Goal: Task Accomplishment & Management: Use online tool/utility

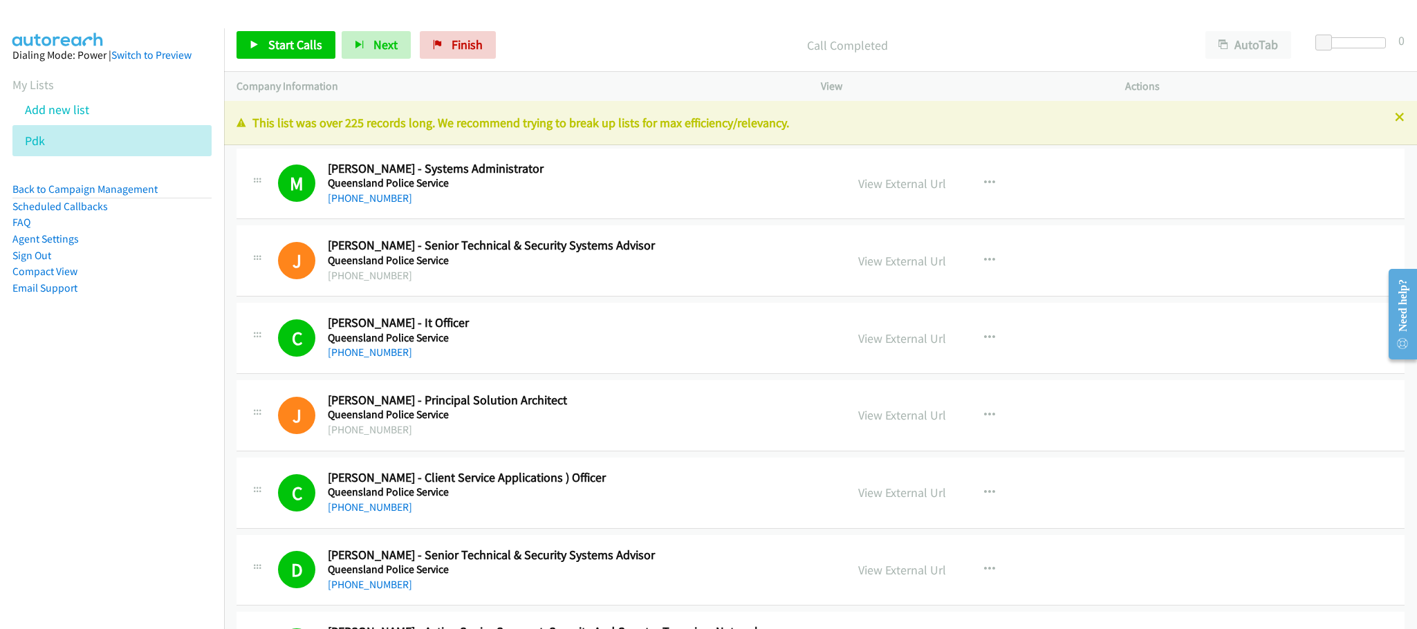
scroll to position [6120, 0]
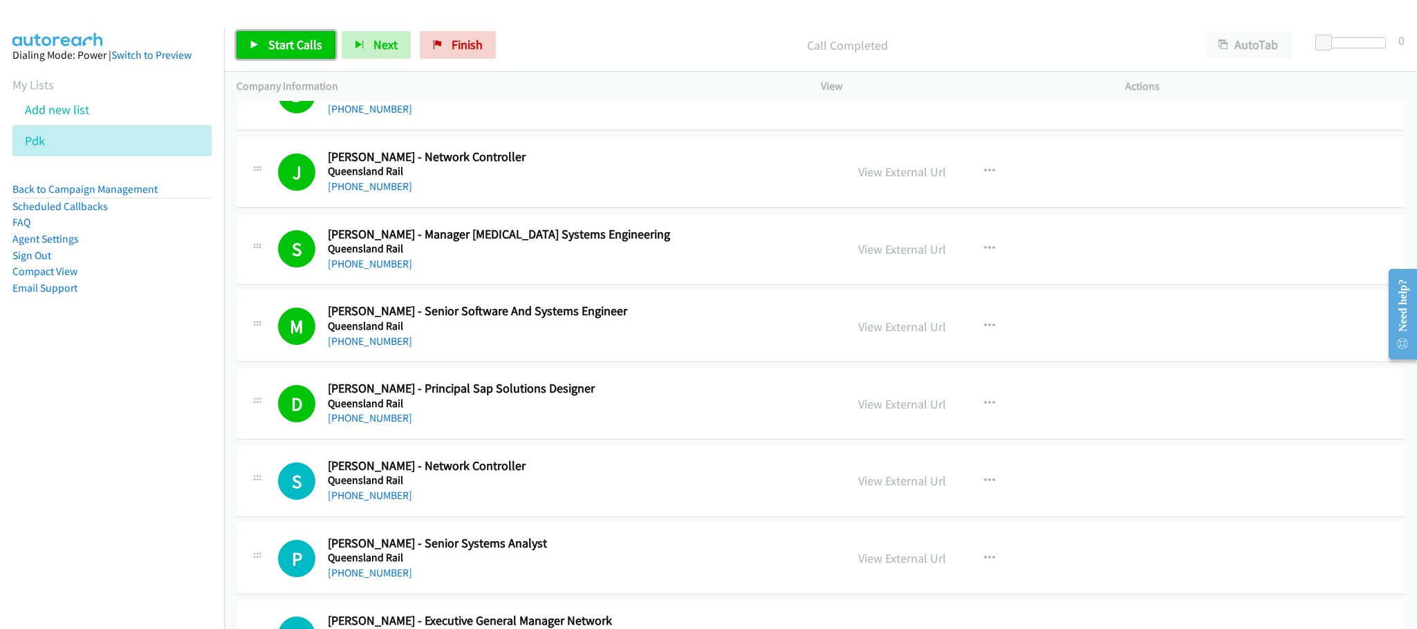
click at [305, 48] on span "Start Calls" at bounding box center [295, 45] width 54 height 16
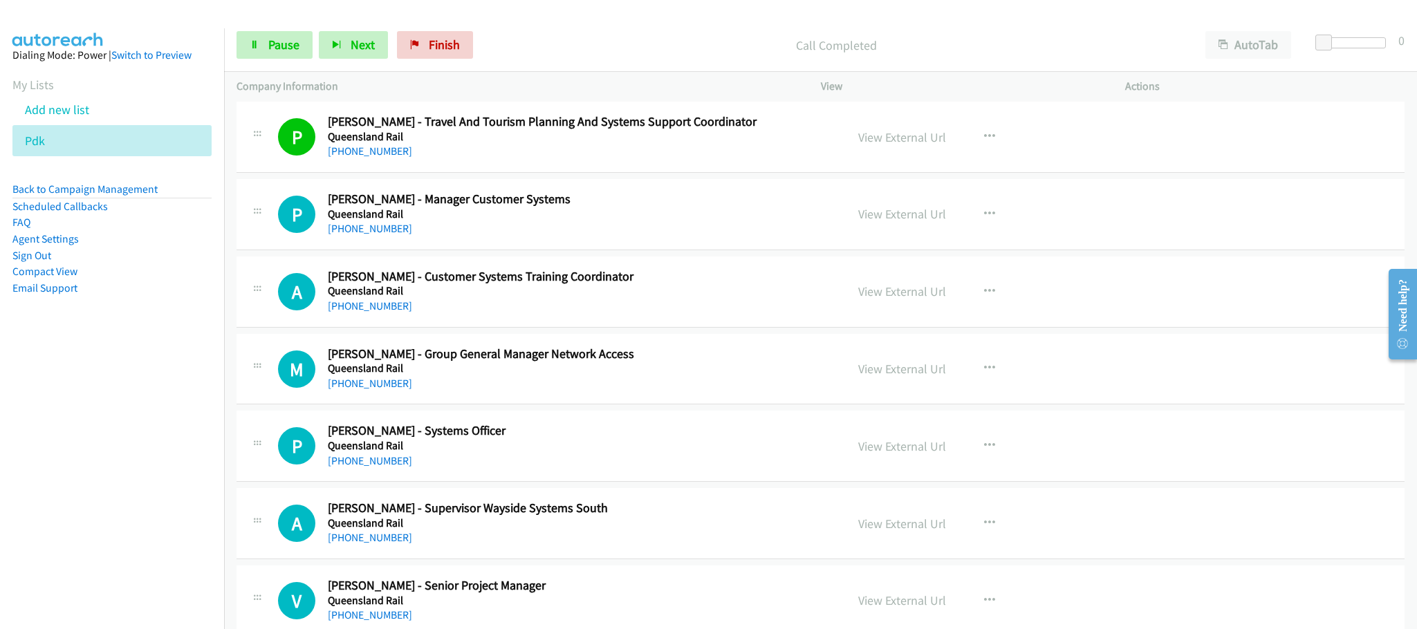
scroll to position [6847, 0]
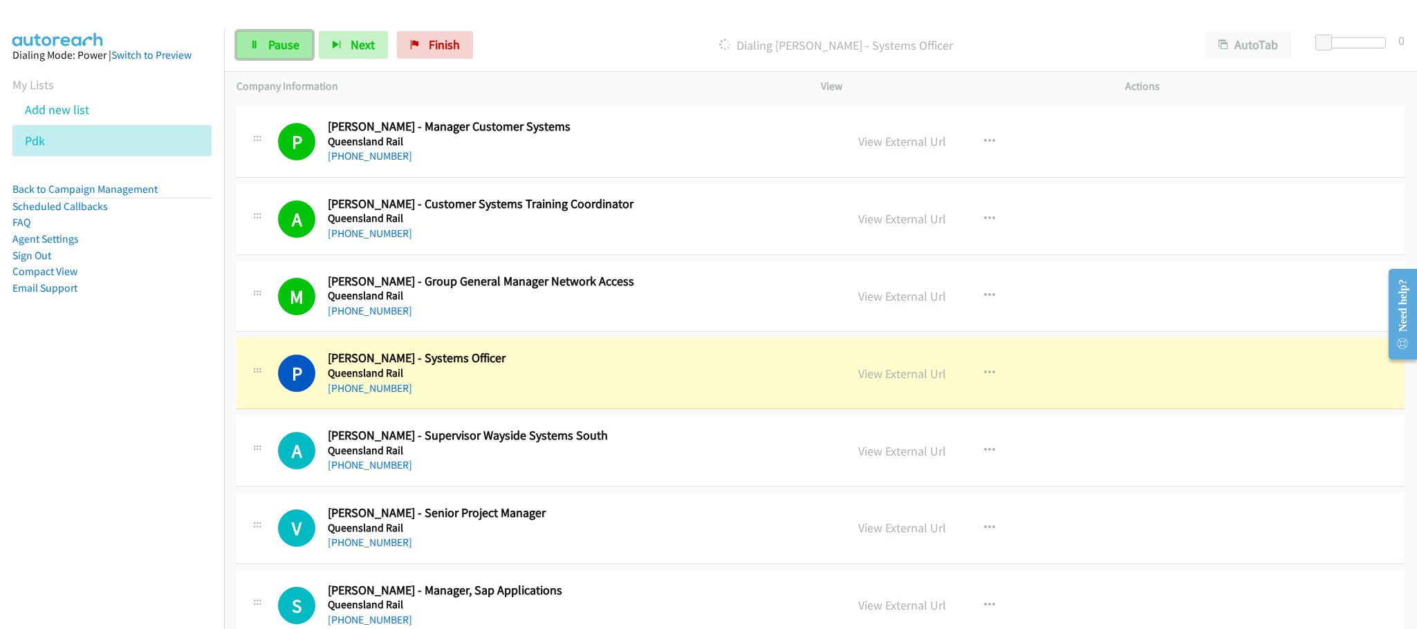
click at [304, 41] on link "Pause" at bounding box center [275, 45] width 76 height 28
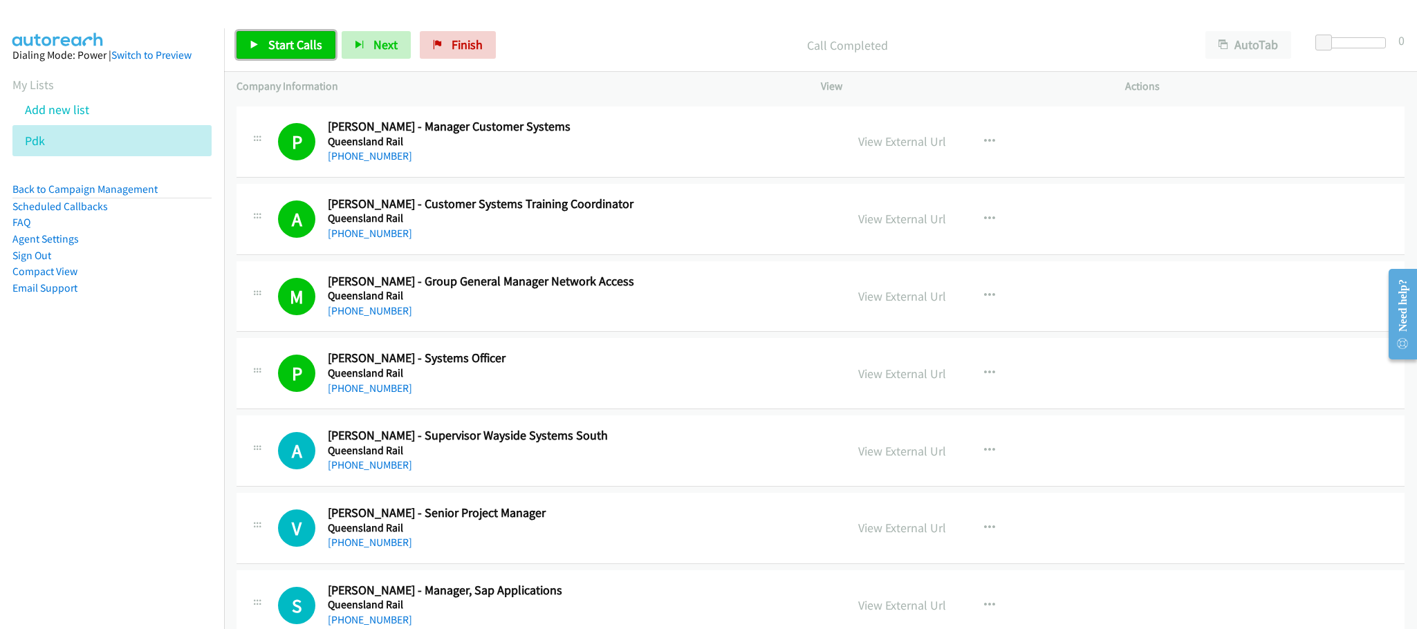
click at [266, 44] on link "Start Calls" at bounding box center [286, 45] width 99 height 28
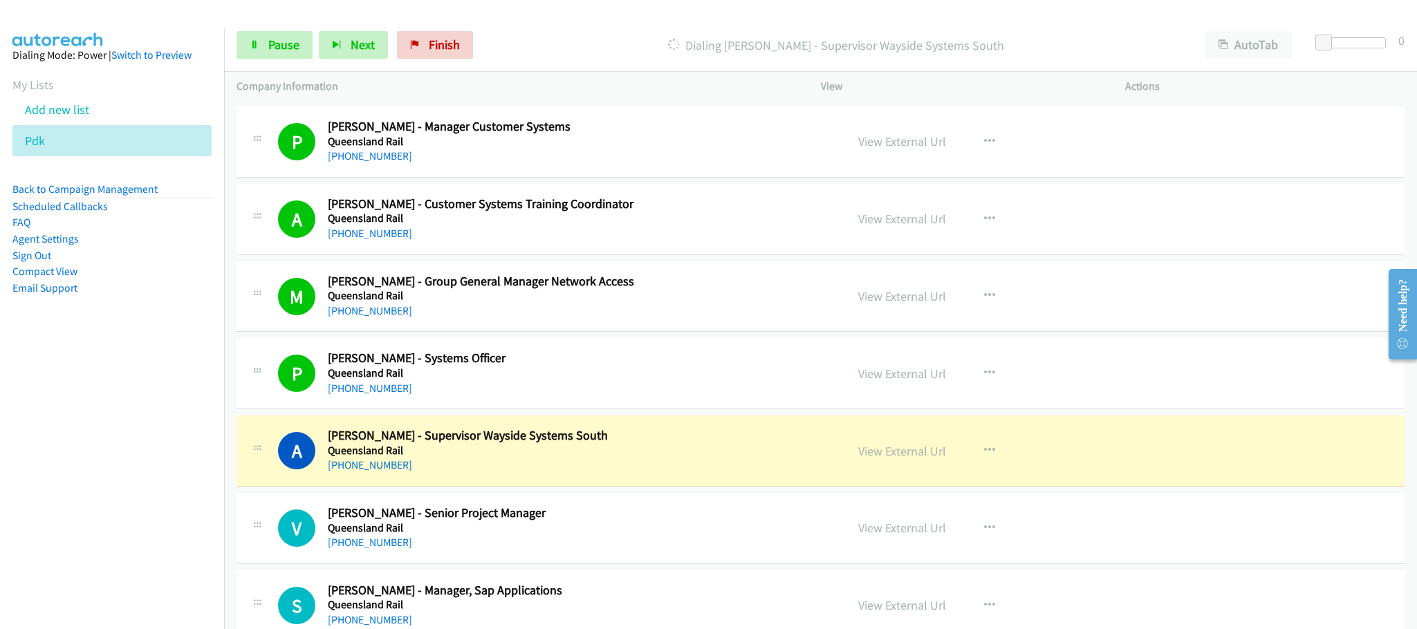
scroll to position [7054, 0]
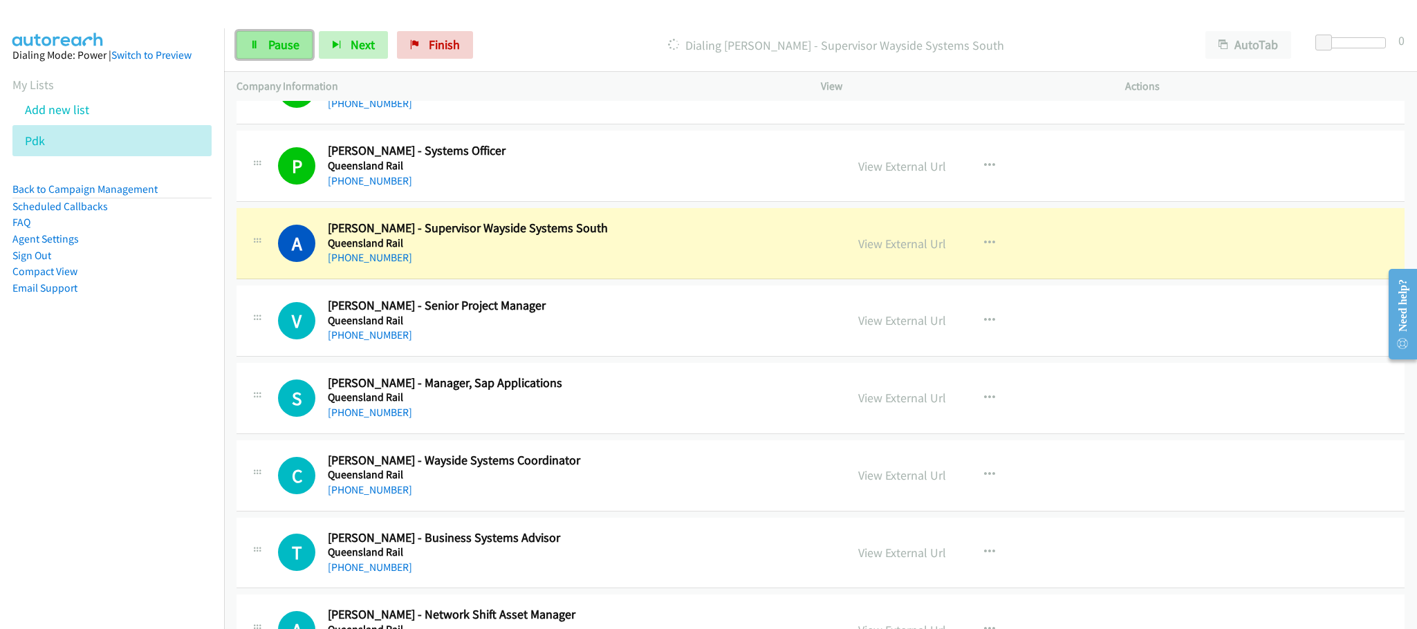
click at [254, 44] on icon at bounding box center [255, 46] width 10 height 10
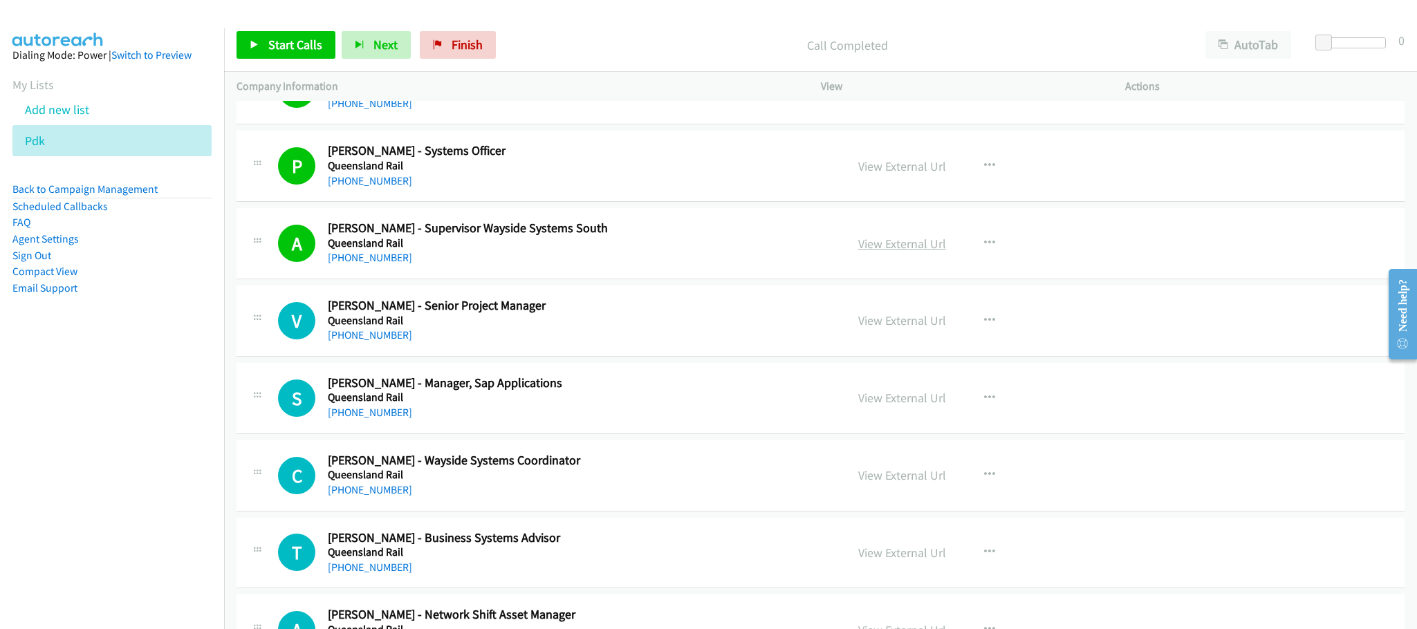
click at [919, 252] on link "View External Url" at bounding box center [902, 244] width 88 height 16
click at [289, 42] on span "Start Calls" at bounding box center [295, 45] width 54 height 16
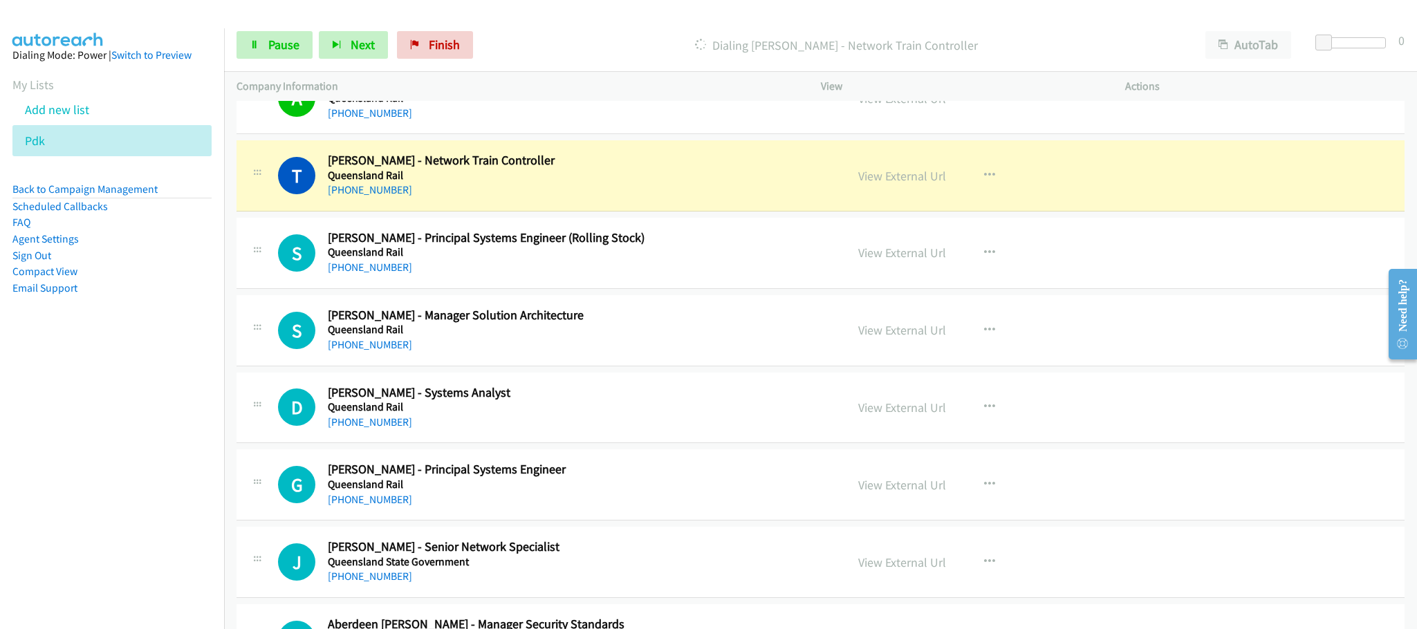
scroll to position [7573, 0]
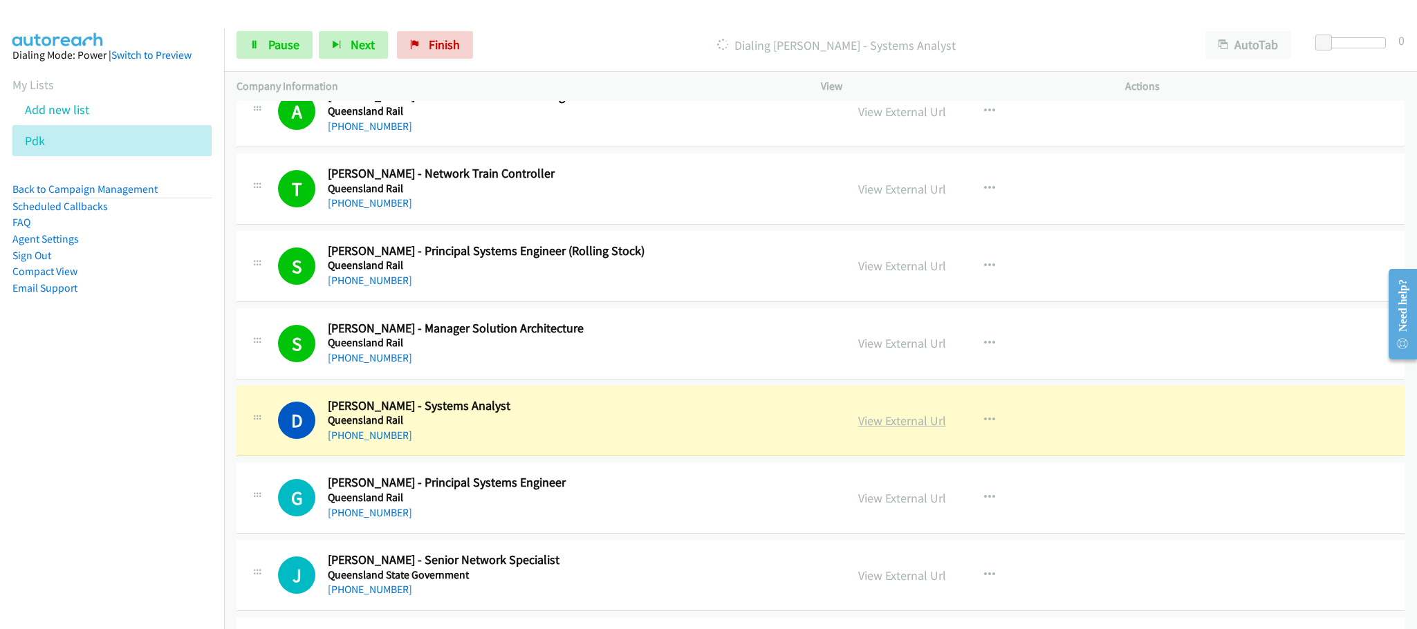
click at [876, 429] on link "View External Url" at bounding box center [902, 421] width 88 height 16
click at [264, 46] on link "Pause" at bounding box center [275, 45] width 76 height 28
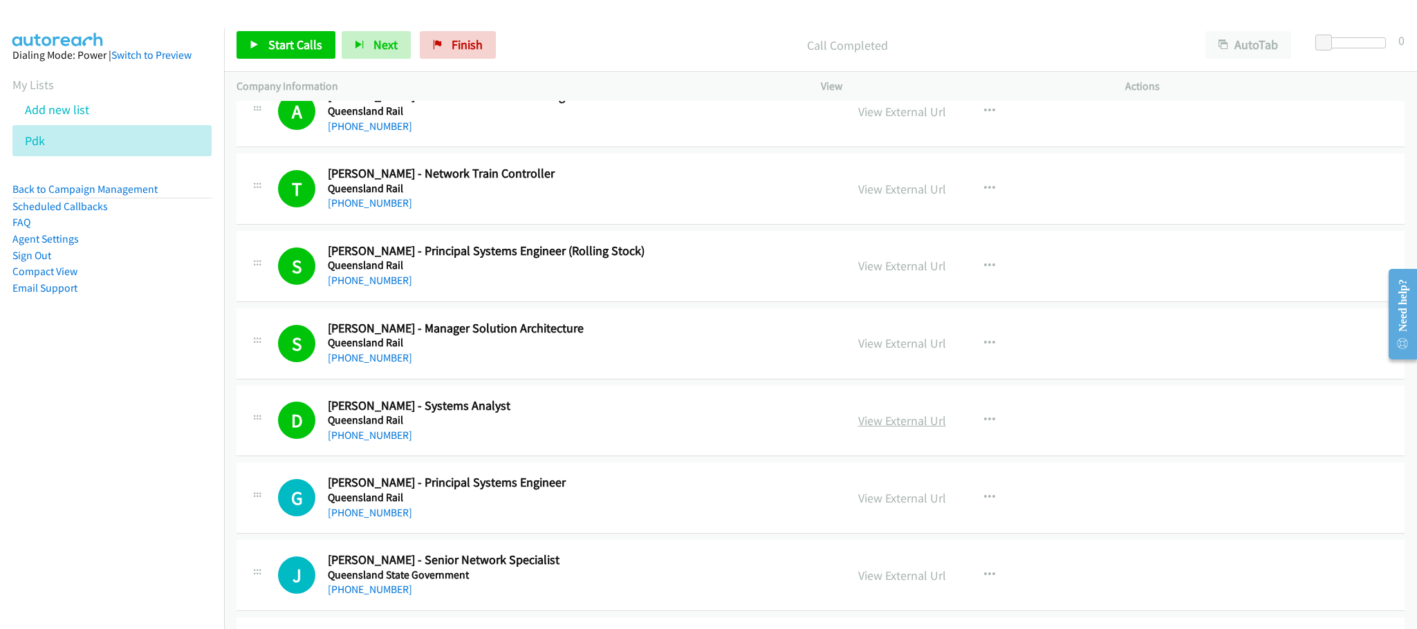
click at [888, 429] on link "View External Url" at bounding box center [902, 421] width 88 height 16
drag, startPoint x: 316, startPoint y: 34, endPoint x: 362, endPoint y: 399, distance: 368.0
click at [316, 35] on link "Start Calls" at bounding box center [286, 45] width 99 height 28
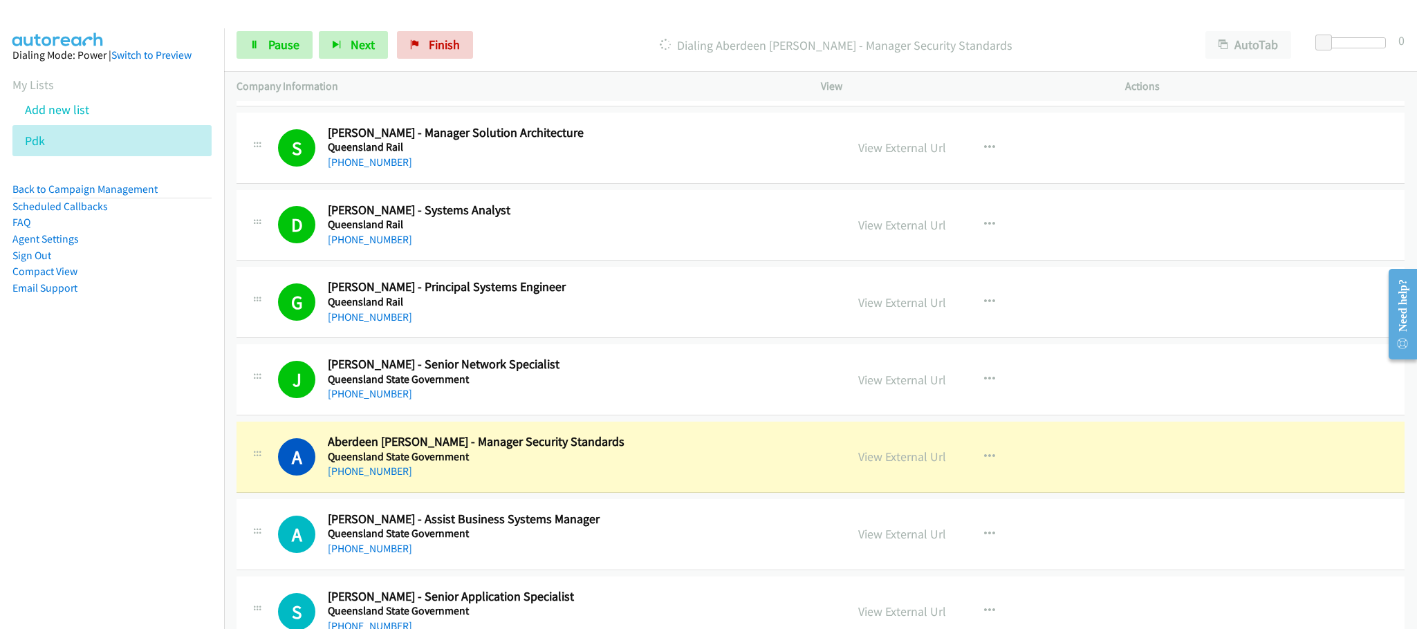
scroll to position [7780, 0]
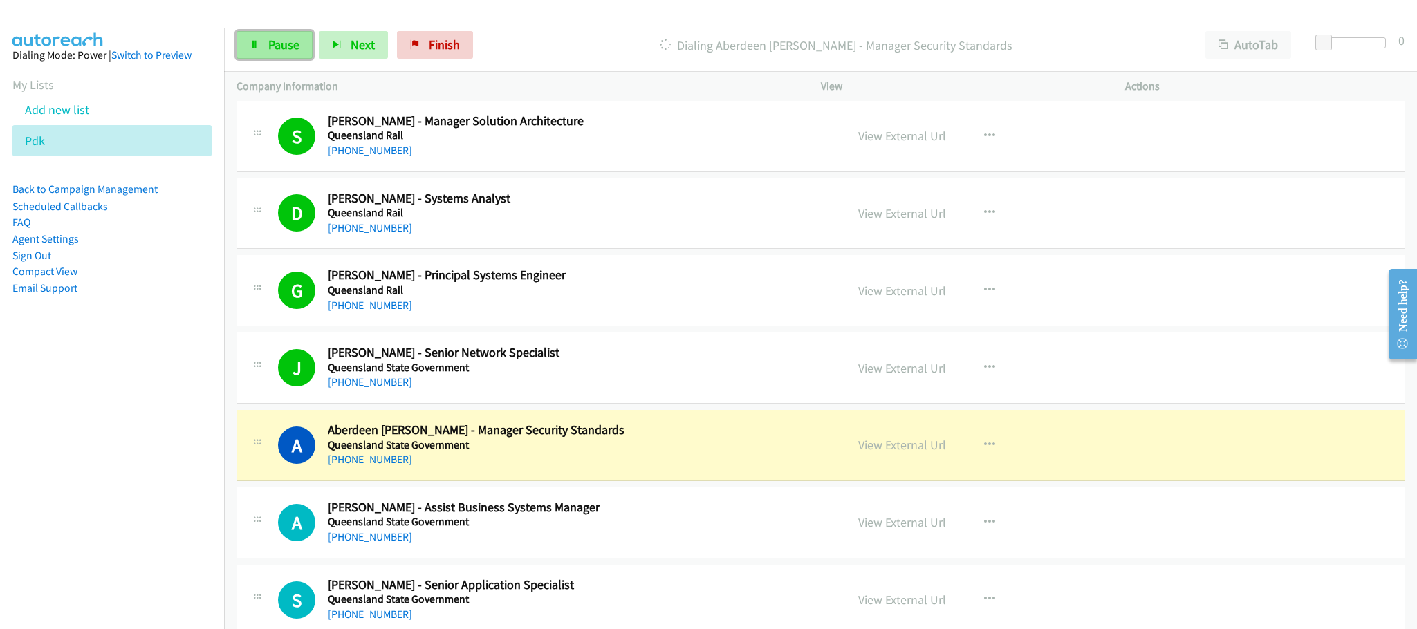
click at [287, 46] on span "Pause" at bounding box center [283, 45] width 31 height 16
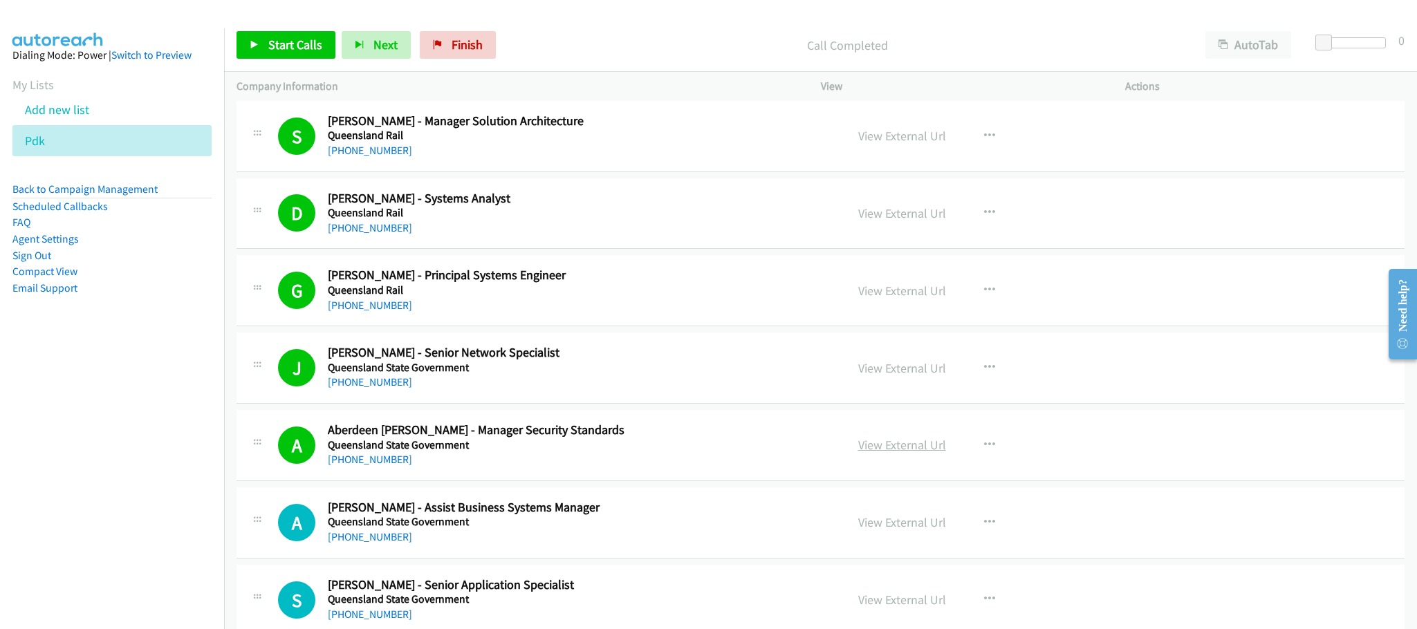
click at [907, 453] on link "View External Url" at bounding box center [902, 445] width 88 height 16
click at [311, 46] on span "Start Calls" at bounding box center [295, 45] width 54 height 16
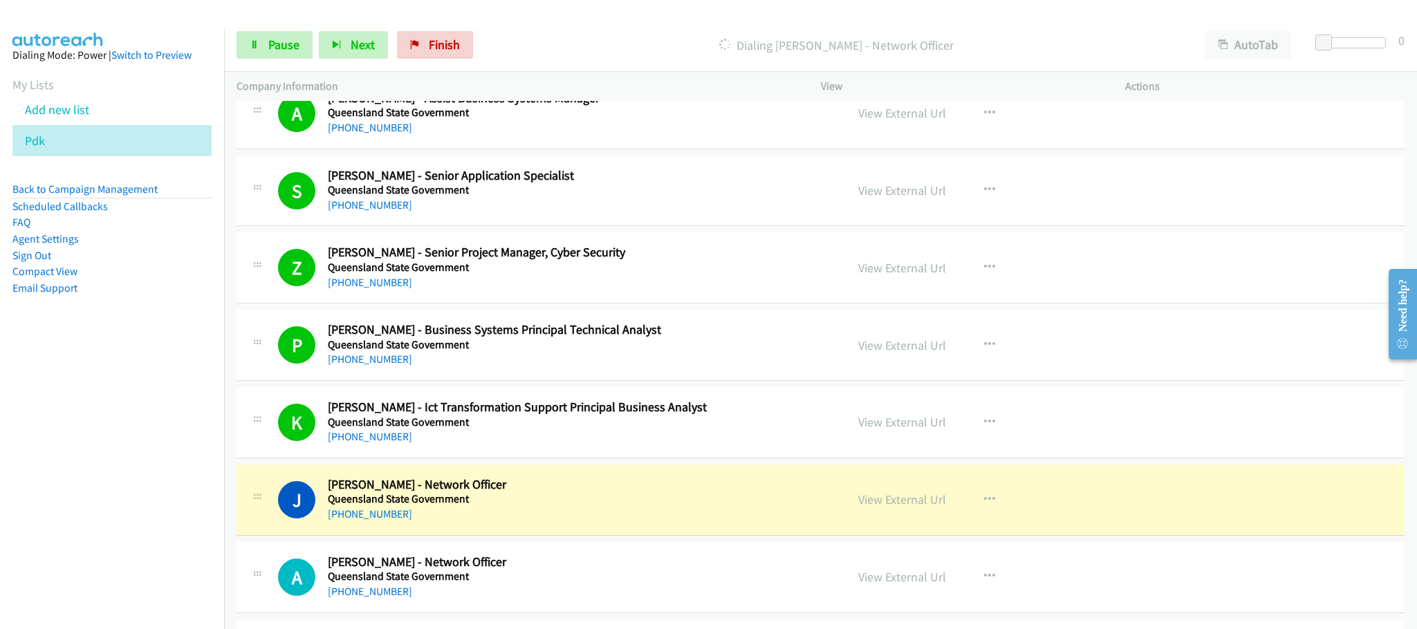
scroll to position [8195, 0]
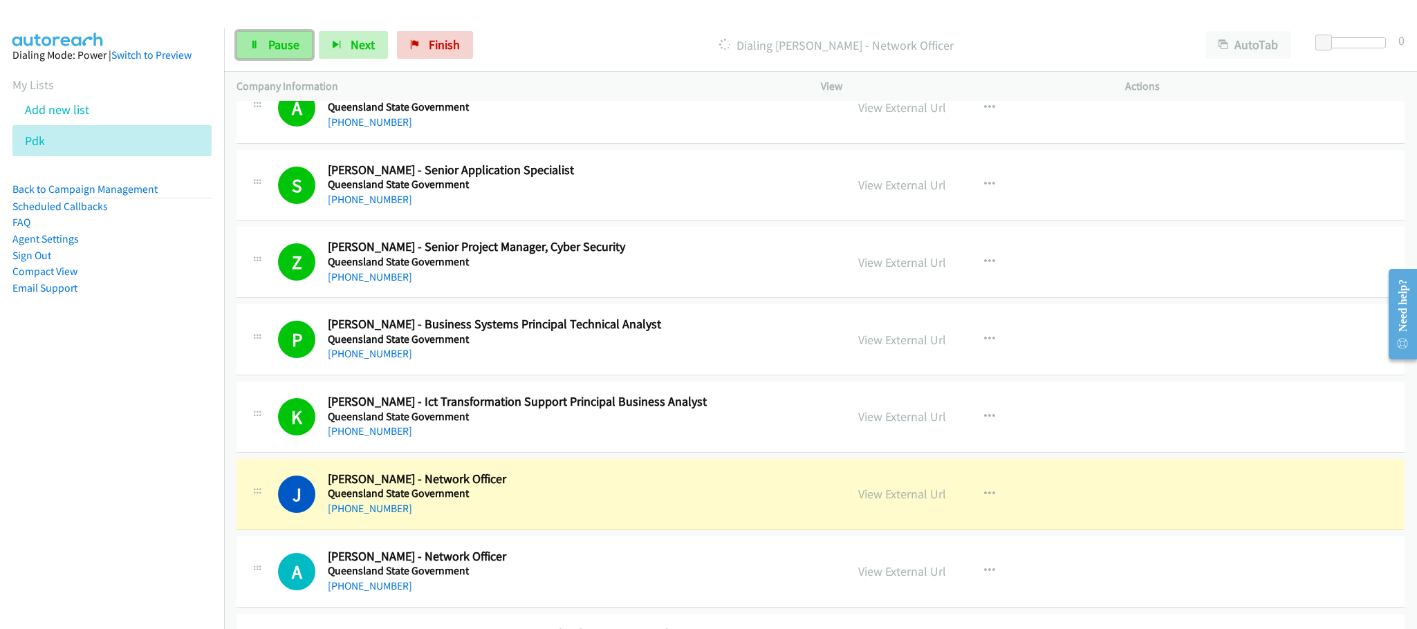
click at [295, 42] on span "Pause" at bounding box center [283, 45] width 31 height 16
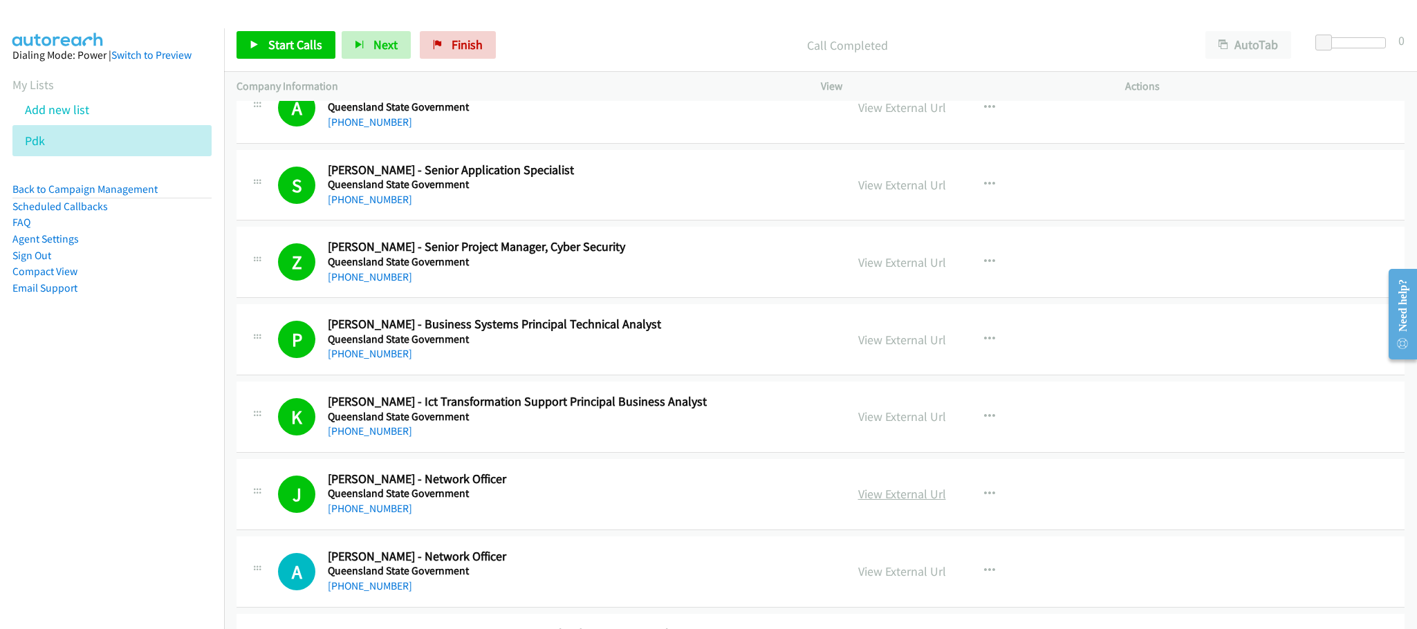
click at [929, 502] on link "View External Url" at bounding box center [902, 494] width 88 height 16
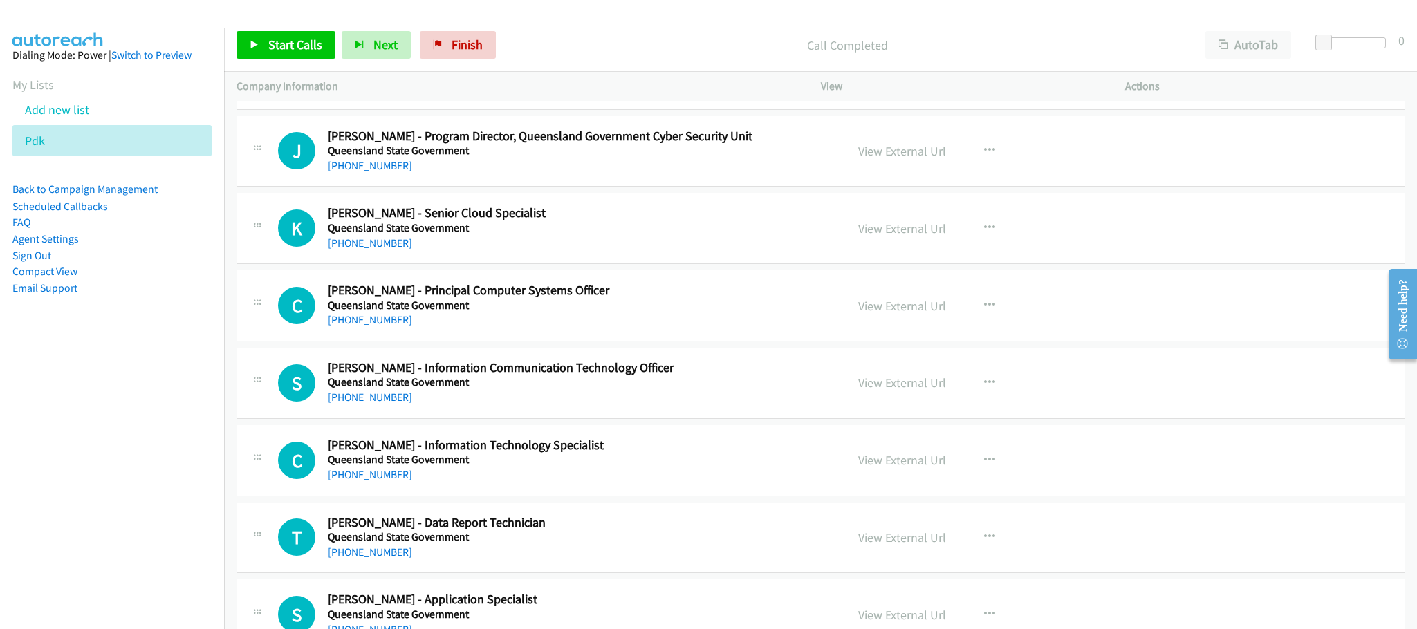
scroll to position [8714, 0]
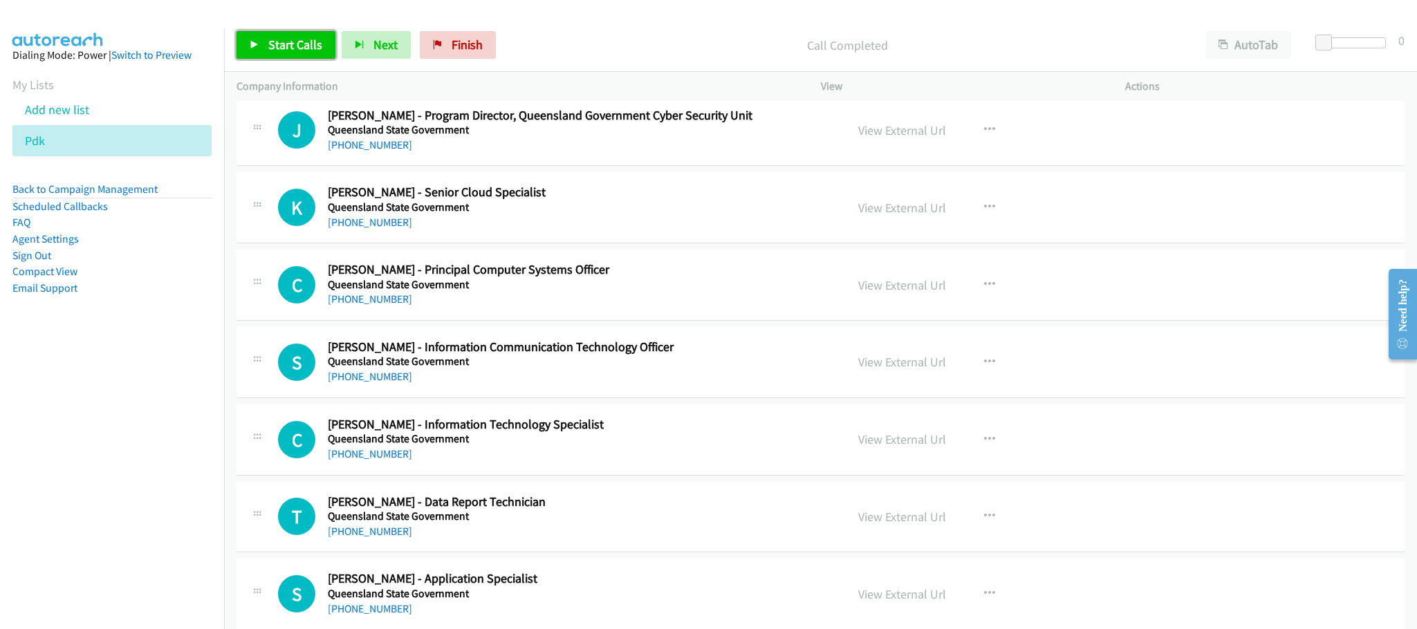
click at [279, 40] on span "Start Calls" at bounding box center [295, 45] width 54 height 16
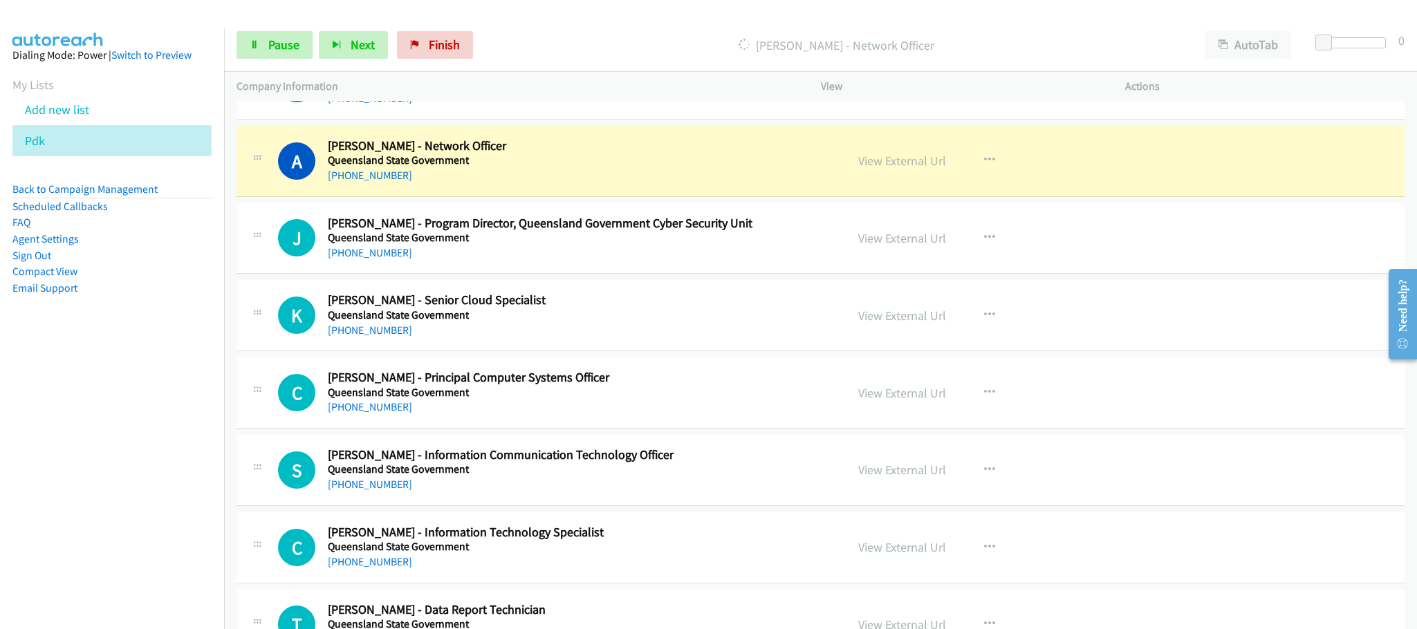
scroll to position [8506, 0]
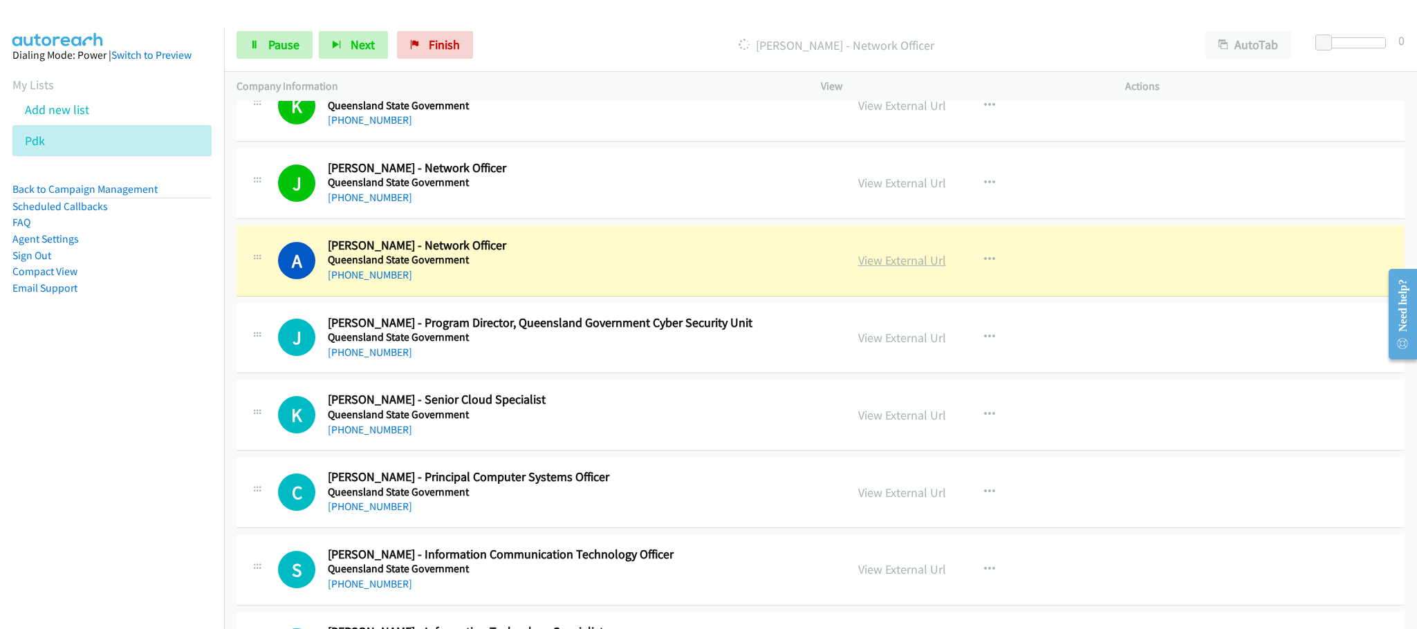
click at [896, 268] on link "View External Url" at bounding box center [902, 260] width 88 height 16
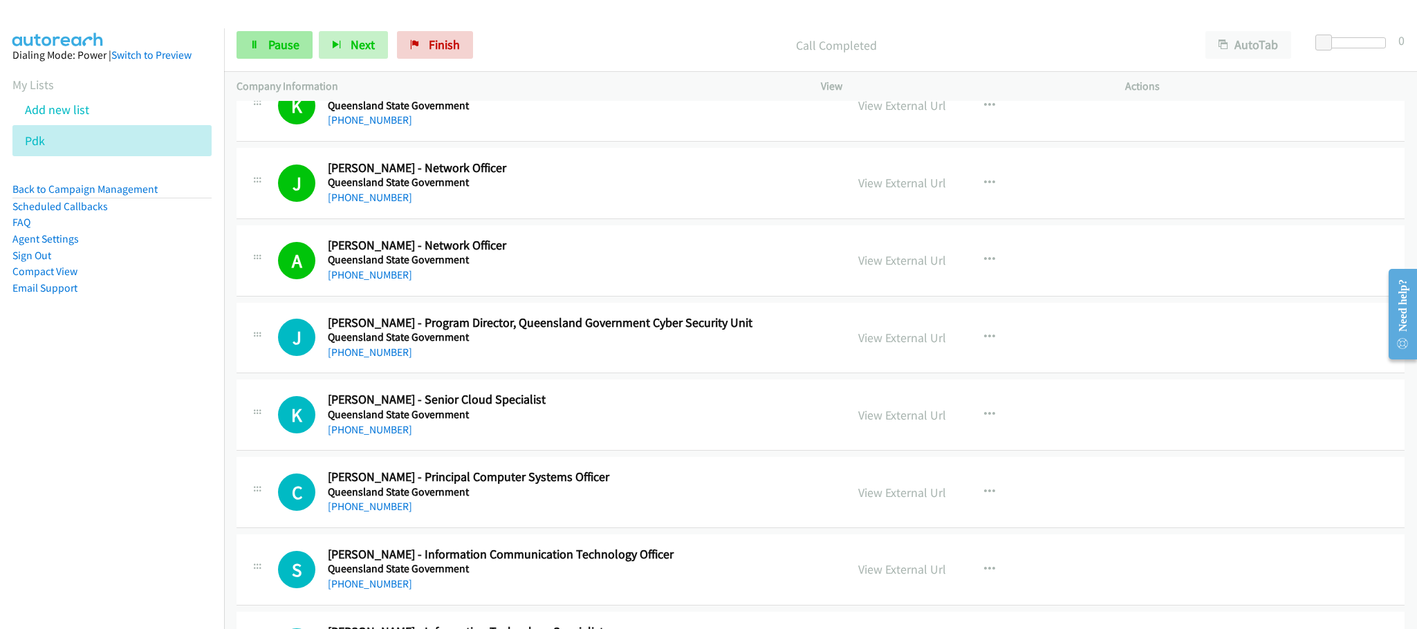
click at [275, 58] on div "Start Calls Pause Next Finish Call Completed AutoTab AutoTab 0" at bounding box center [820, 45] width 1193 height 53
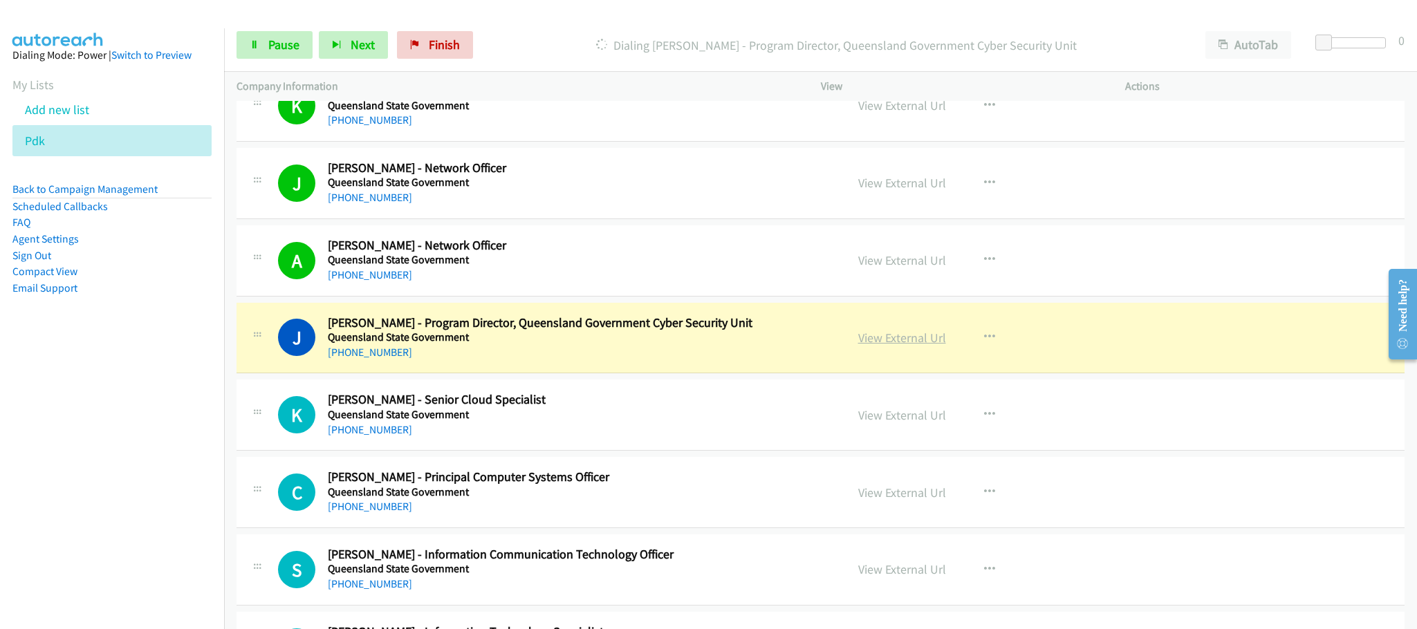
click at [869, 346] on link "View External Url" at bounding box center [902, 338] width 88 height 16
click at [257, 44] on icon at bounding box center [255, 46] width 10 height 10
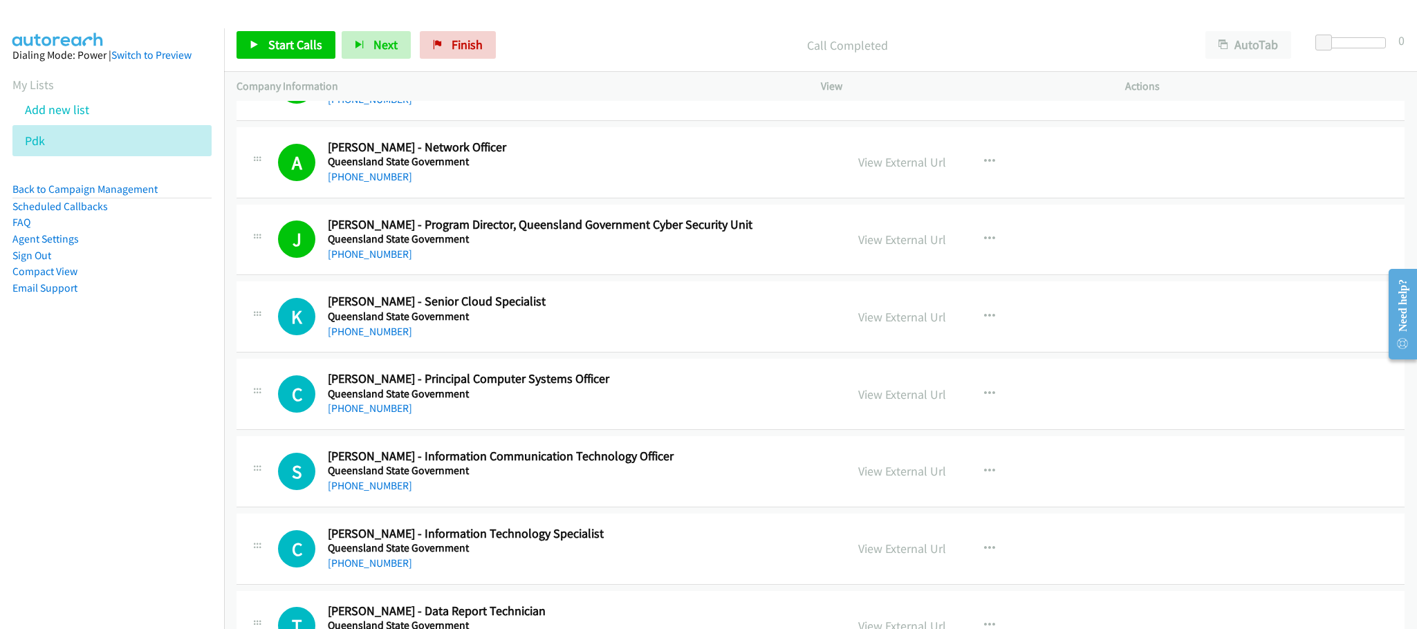
scroll to position [8610, 0]
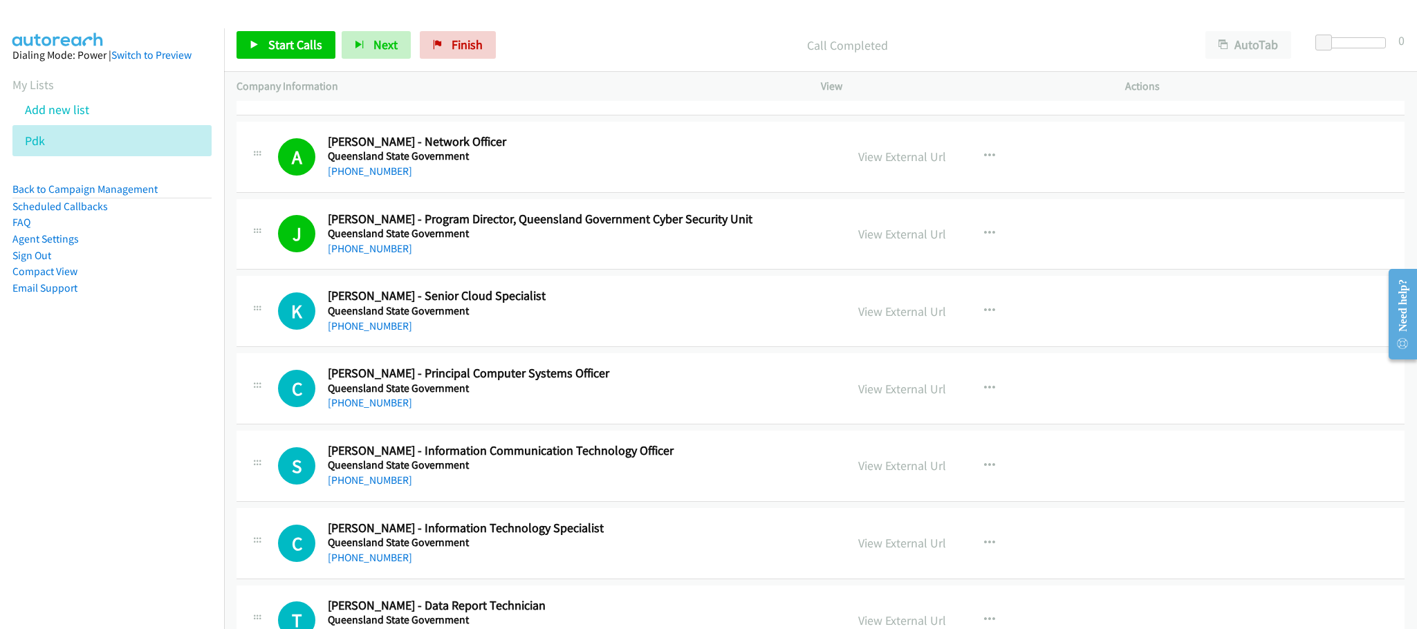
drag, startPoint x: 645, startPoint y: 432, endPoint x: 501, endPoint y: 183, distance: 287.9
drag, startPoint x: 283, startPoint y: 42, endPoint x: 287, endPoint y: 36, distance: 7.5
click at [285, 41] on span "Start Calls" at bounding box center [295, 45] width 54 height 16
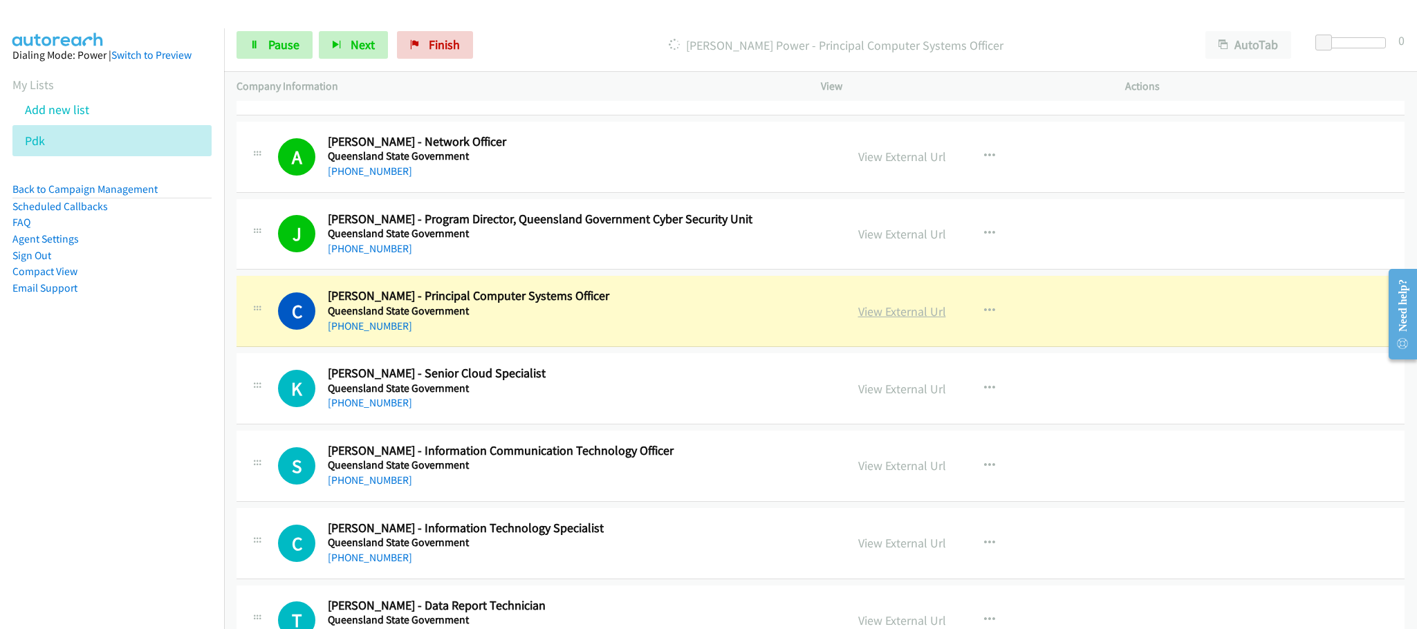
click at [882, 320] on link "View External Url" at bounding box center [902, 312] width 88 height 16
click at [263, 56] on link "Pause" at bounding box center [275, 45] width 76 height 28
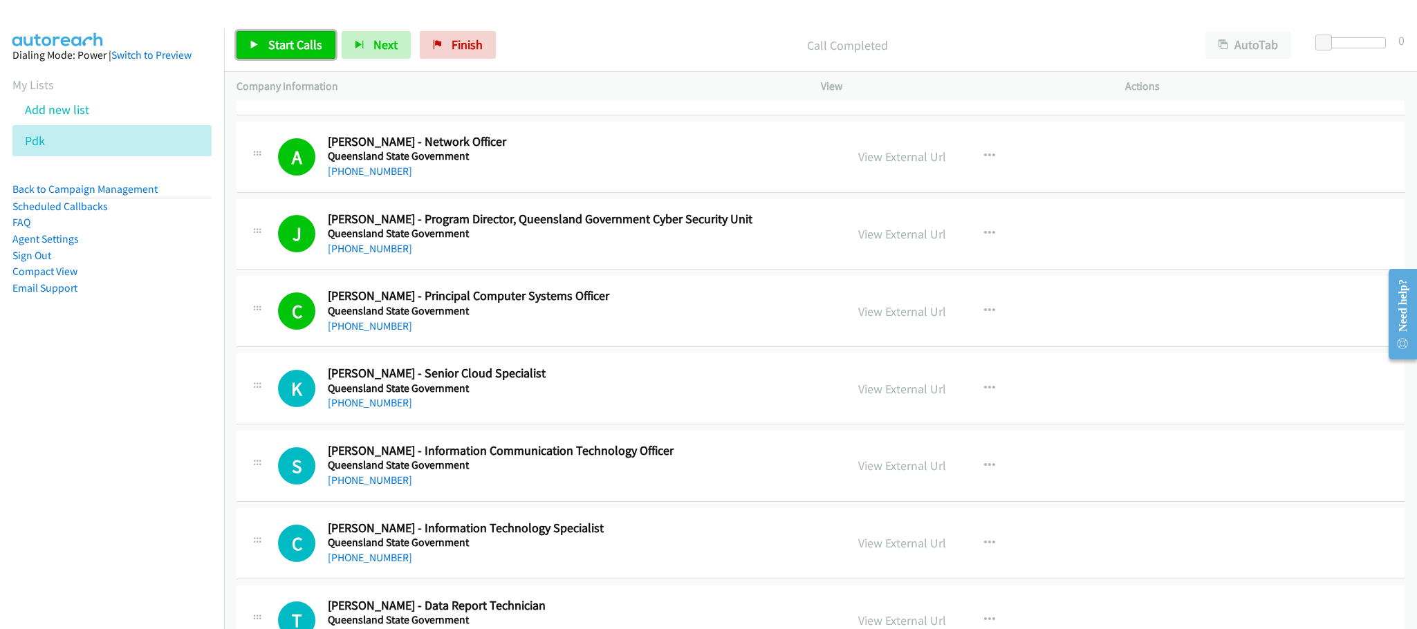
click at [270, 48] on span "Start Calls" at bounding box center [295, 45] width 54 height 16
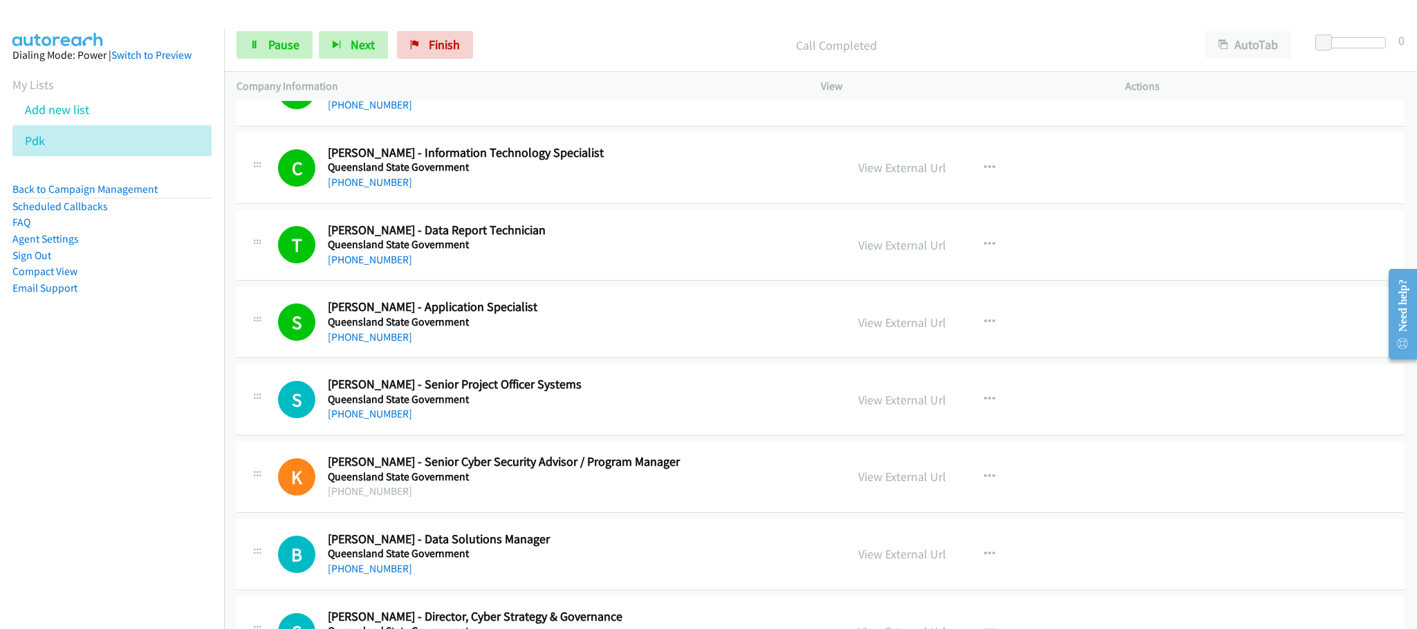
scroll to position [9025, 0]
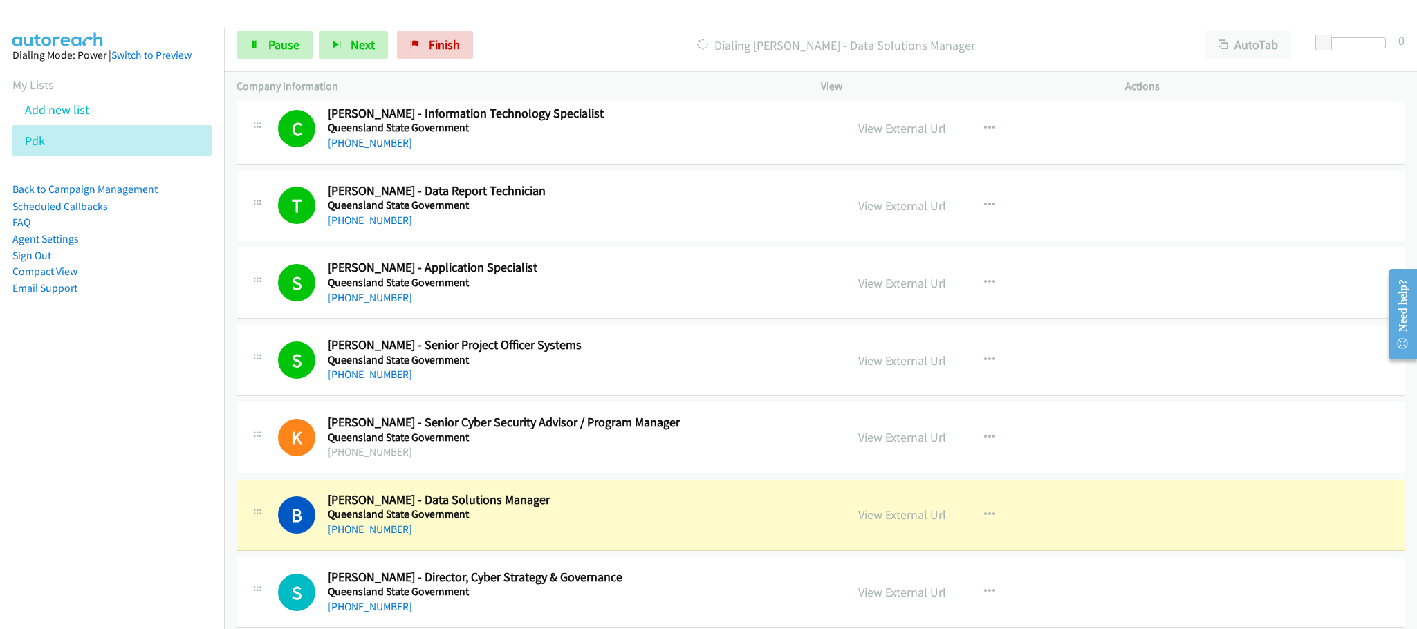
click at [772, 474] on div "K Callback Scheduled [PERSON_NAME] - Senior Cyber Security Advisor / Program Ma…" at bounding box center [821, 437] width 1168 height 71
click at [911, 523] on link "View External Url" at bounding box center [902, 515] width 88 height 16
click at [287, 44] on span "Pause" at bounding box center [283, 45] width 31 height 16
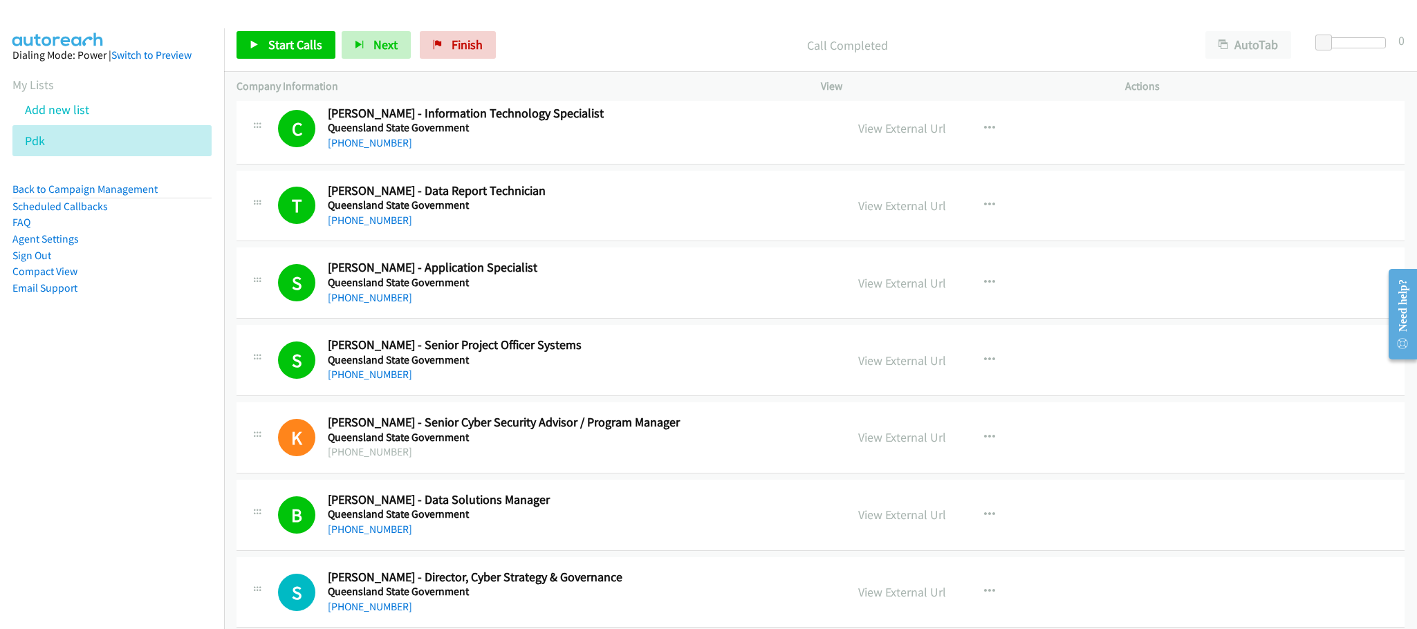
drag, startPoint x: 907, startPoint y: 559, endPoint x: 938, endPoint y: 550, distance: 32.2
click at [860, 523] on link "View External Url" at bounding box center [902, 515] width 88 height 16
click at [314, 48] on span "Start Calls" at bounding box center [295, 45] width 54 height 16
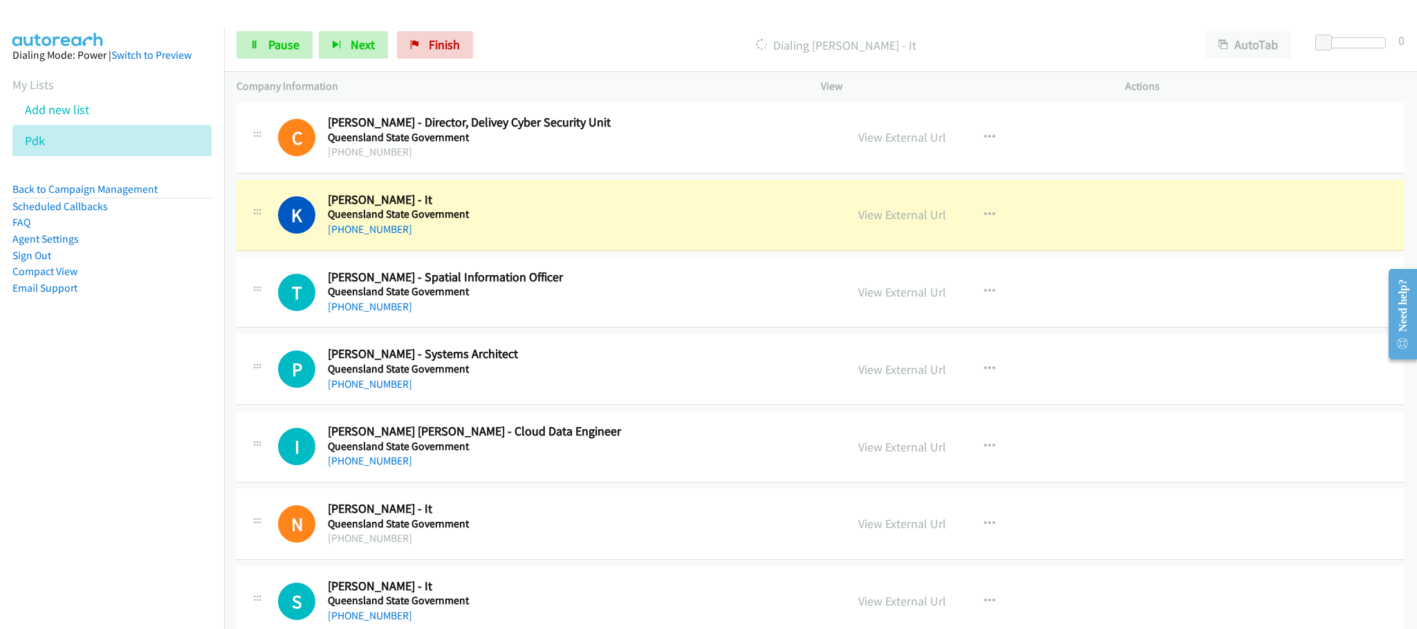
scroll to position [10581, 0]
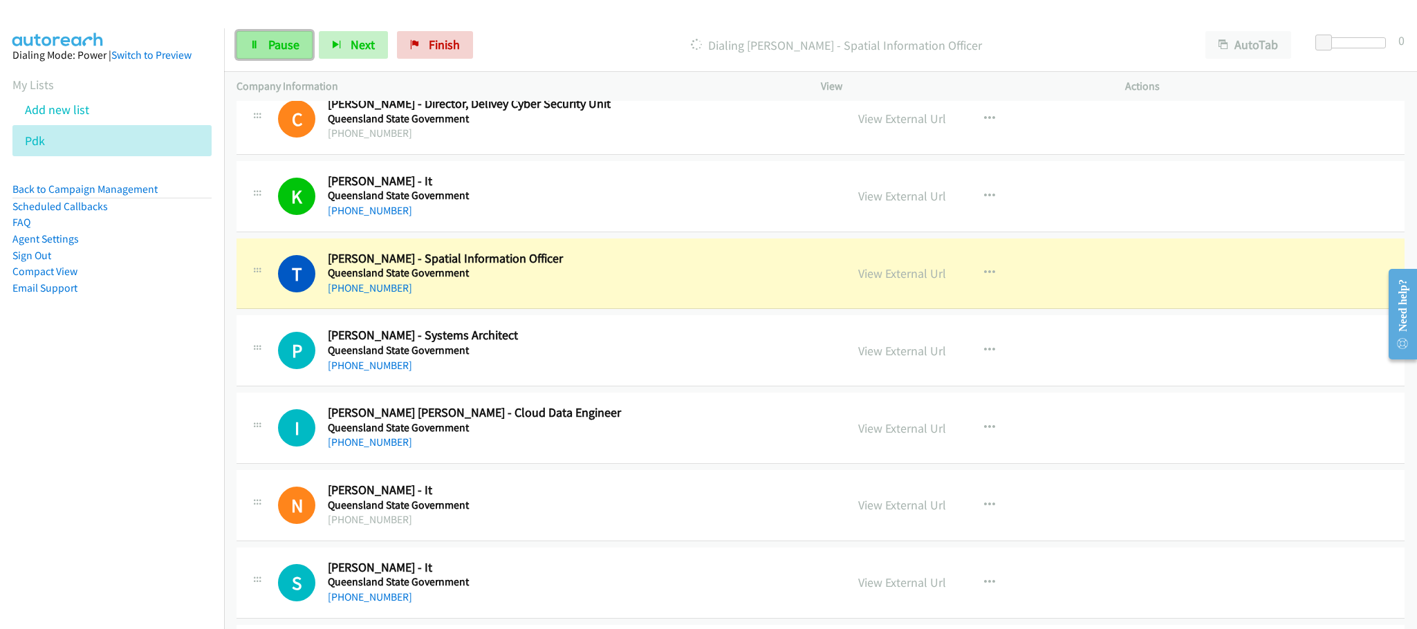
click at [256, 44] on icon at bounding box center [255, 46] width 10 height 10
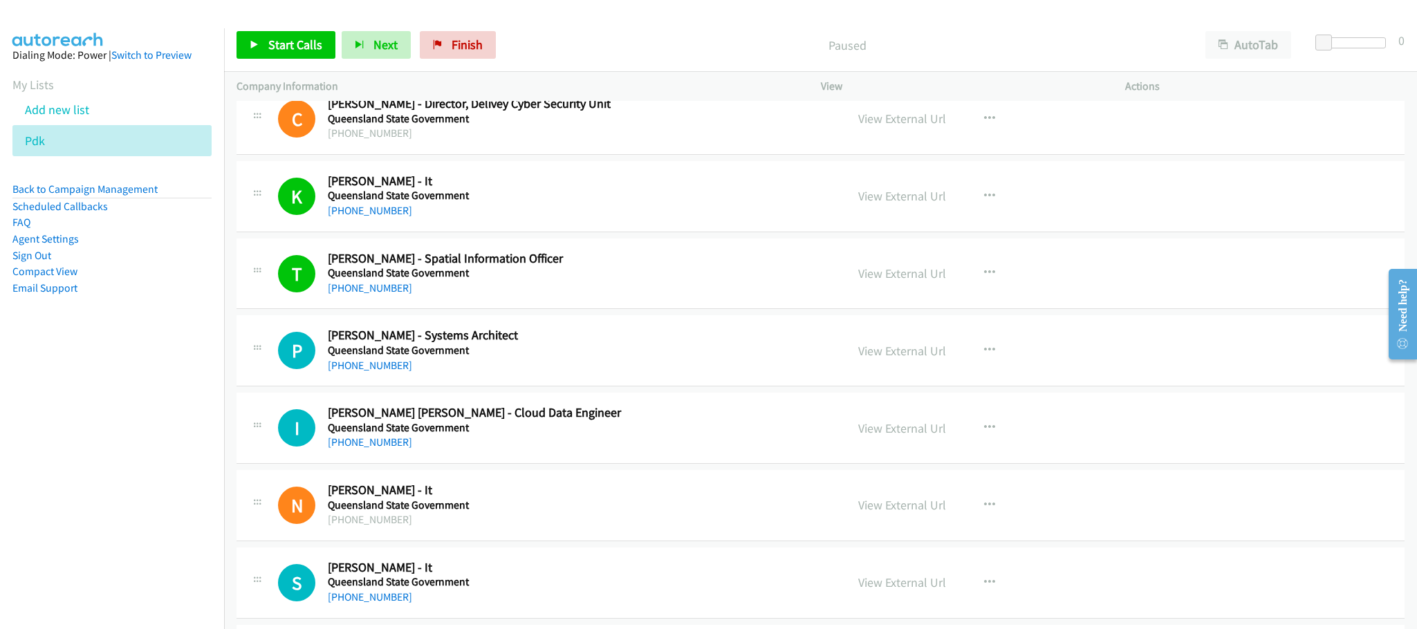
drag, startPoint x: 899, startPoint y: 316, endPoint x: 763, endPoint y: 279, distance: 140.6
drag, startPoint x: 919, startPoint y: 326, endPoint x: 911, endPoint y: 314, distance: 14.0
click at [885, 281] on link "View External Url" at bounding box center [902, 274] width 88 height 16
drag, startPoint x: 312, startPoint y: 48, endPoint x: 303, endPoint y: 32, distance: 18.3
click at [313, 46] on span "Start Calls" at bounding box center [295, 45] width 54 height 16
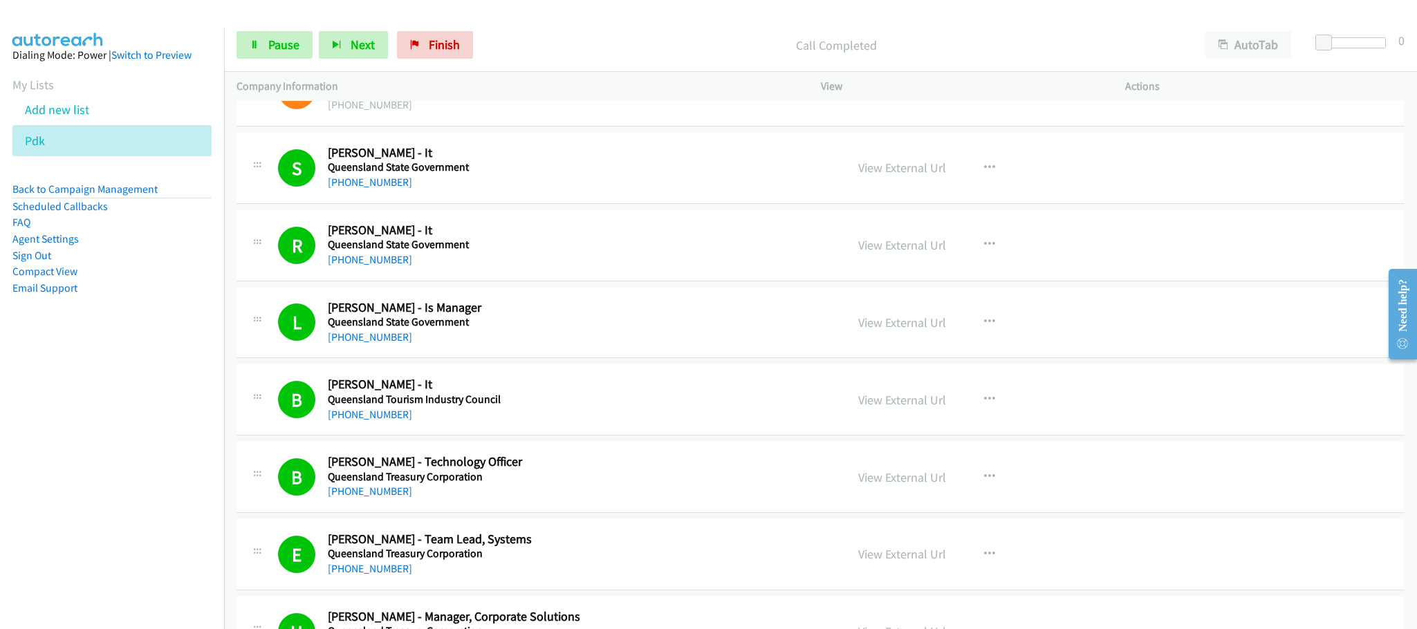
scroll to position [11100, 0]
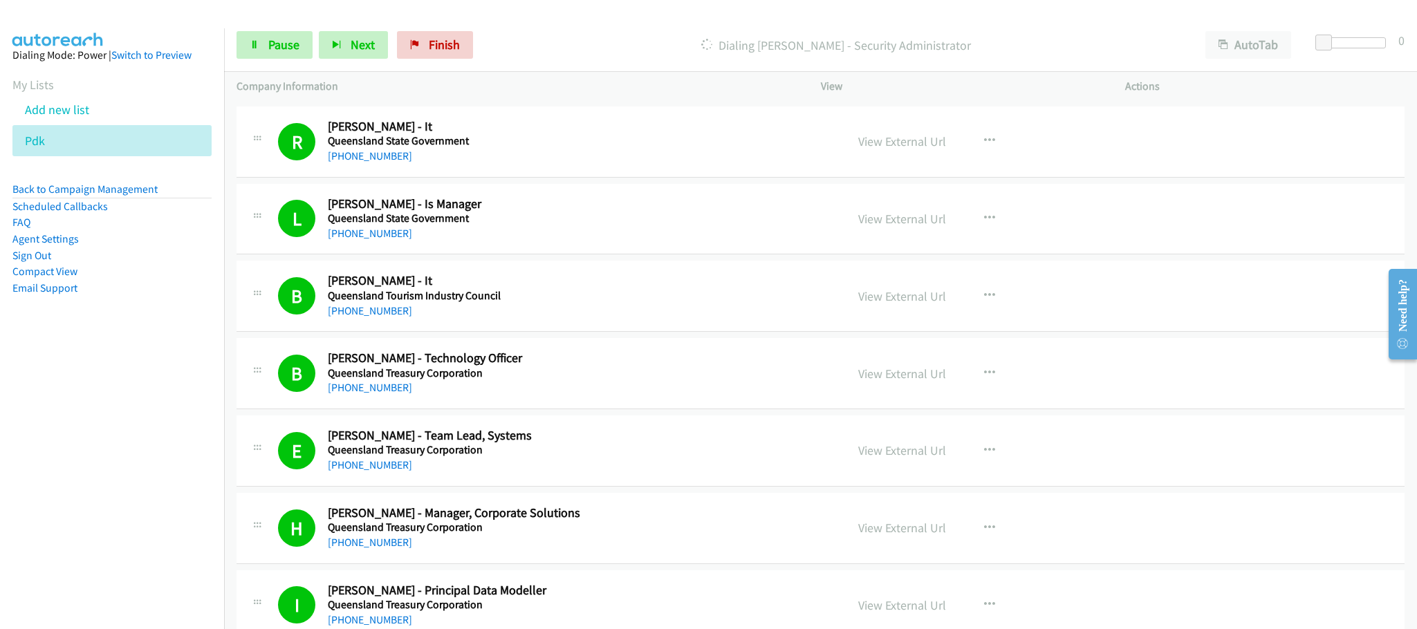
click at [1324, 255] on div "L Callback Scheduled [PERSON_NAME] - Is Manager Queensland State Government [GE…" at bounding box center [821, 219] width 1168 height 71
click at [287, 41] on span "Pause" at bounding box center [283, 45] width 31 height 16
click at [285, 37] on span "Start Calls" at bounding box center [295, 45] width 54 height 16
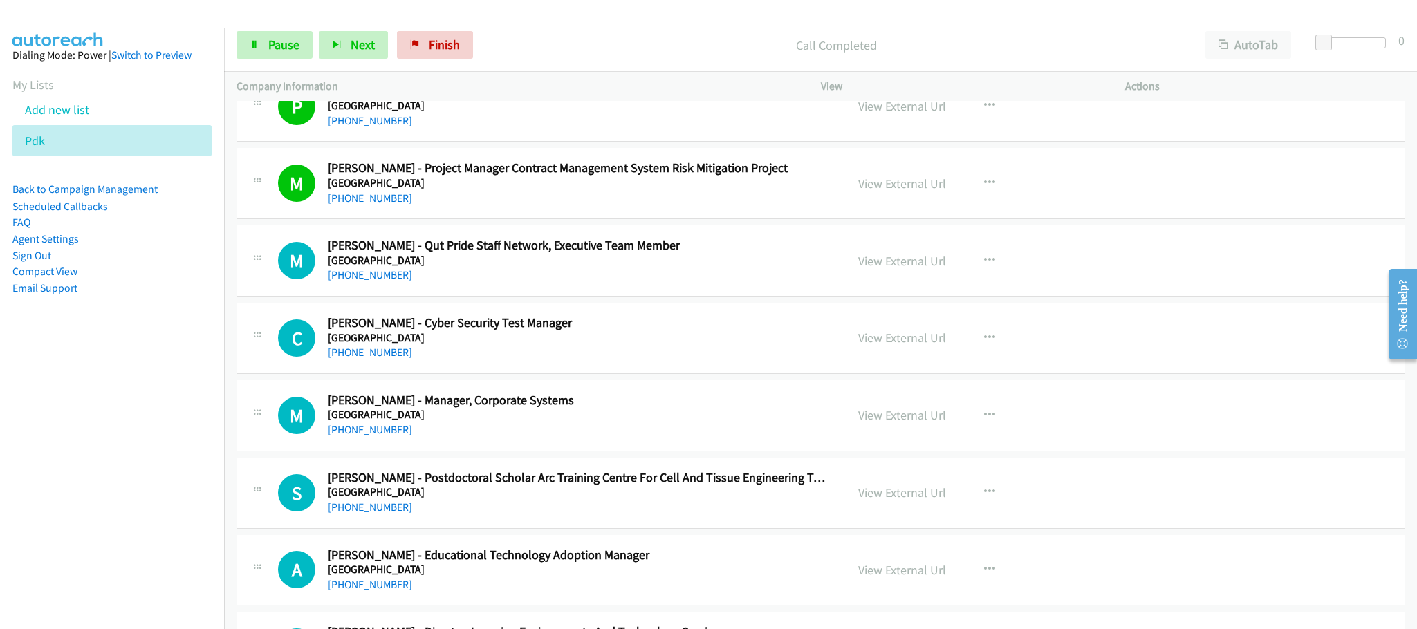
scroll to position [13278, 0]
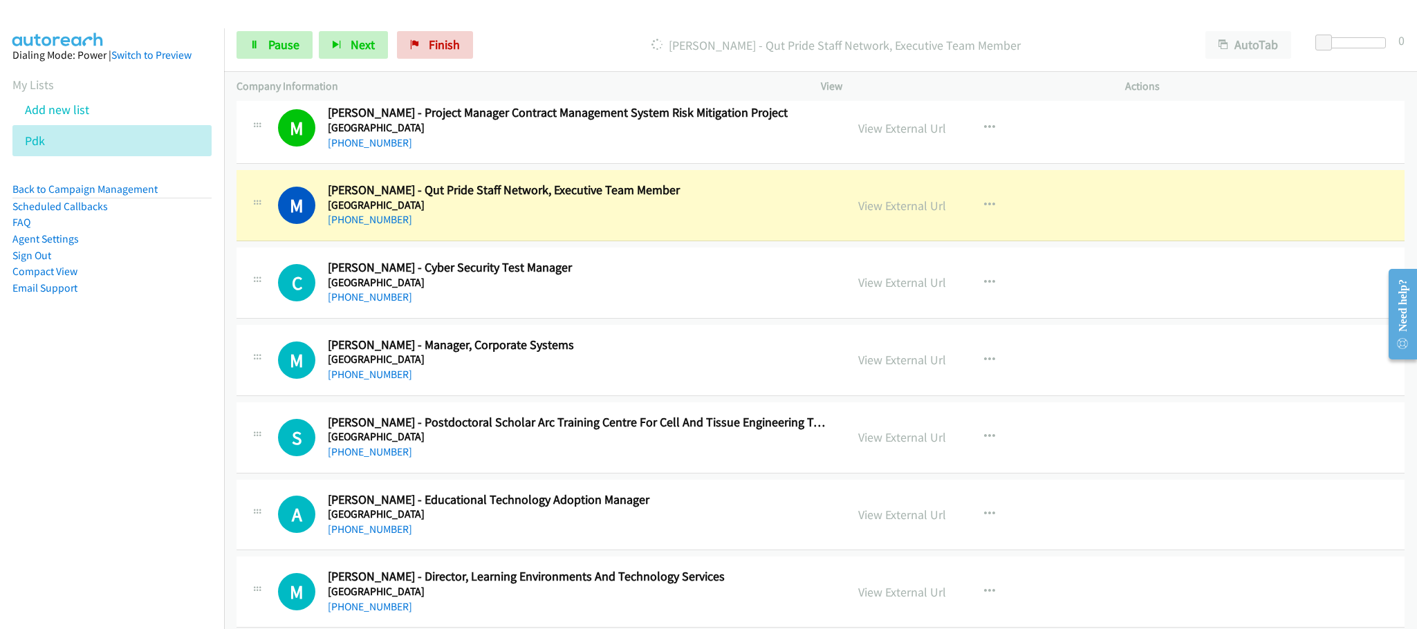
click at [609, 55] on div "[PERSON_NAME] - Qut Pride Staff Network, Executive Team Member" at bounding box center [836, 45] width 714 height 28
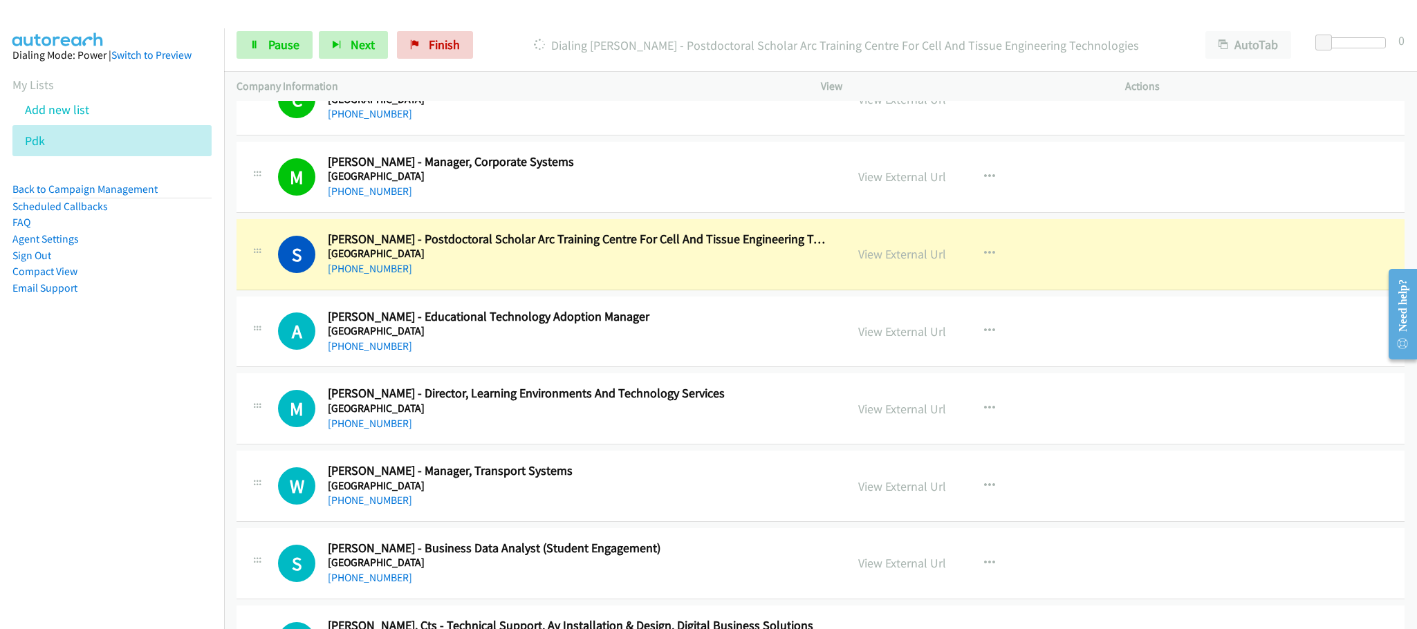
scroll to position [13486, 0]
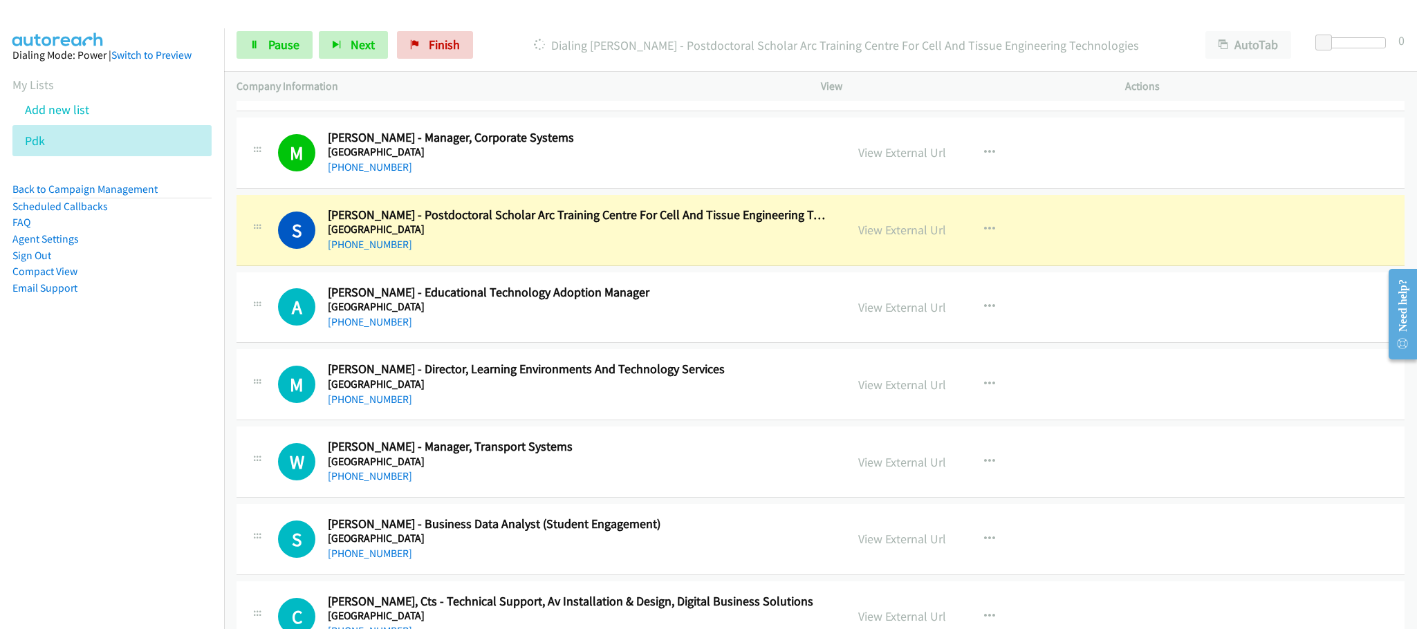
click at [739, 253] on div "[PHONE_NUMBER]" at bounding box center [577, 245] width 498 height 17
drag, startPoint x: 878, startPoint y: 288, endPoint x: 774, endPoint y: 318, distance: 107.9
click at [891, 238] on link "View External Url" at bounding box center [902, 230] width 88 height 16
click at [286, 50] on span "Pause" at bounding box center [283, 45] width 31 height 16
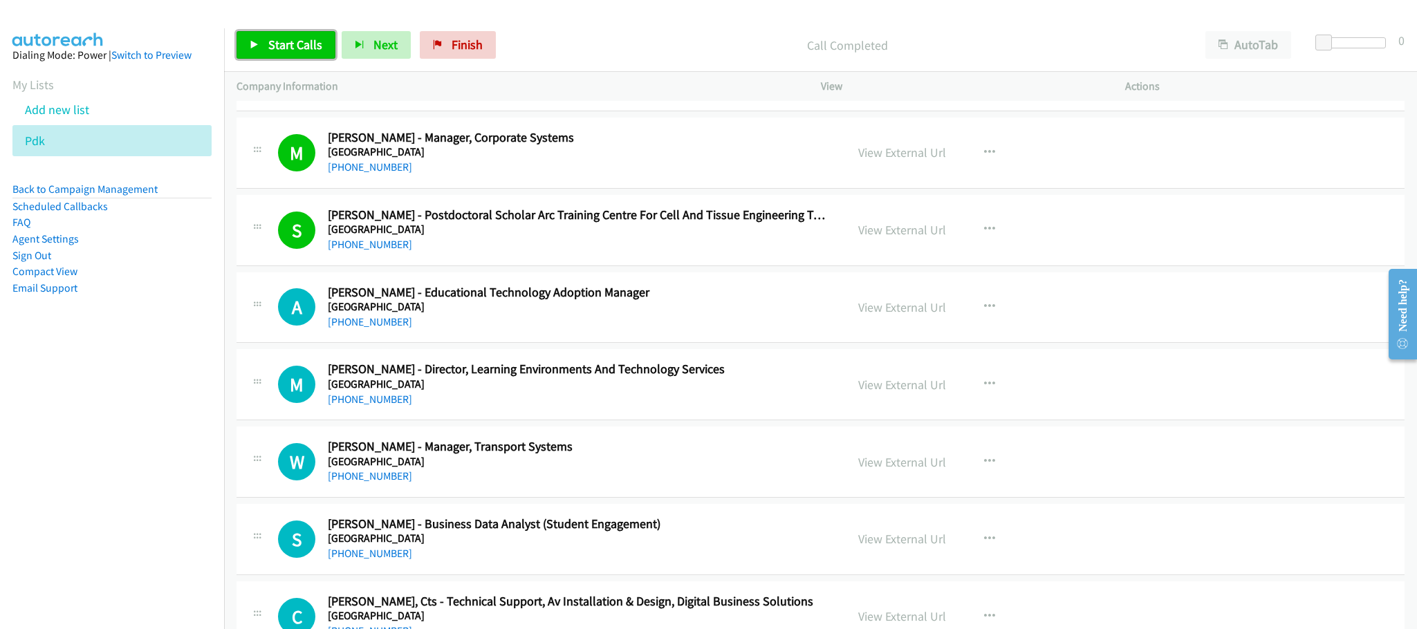
click at [282, 39] on span "Start Calls" at bounding box center [295, 45] width 54 height 16
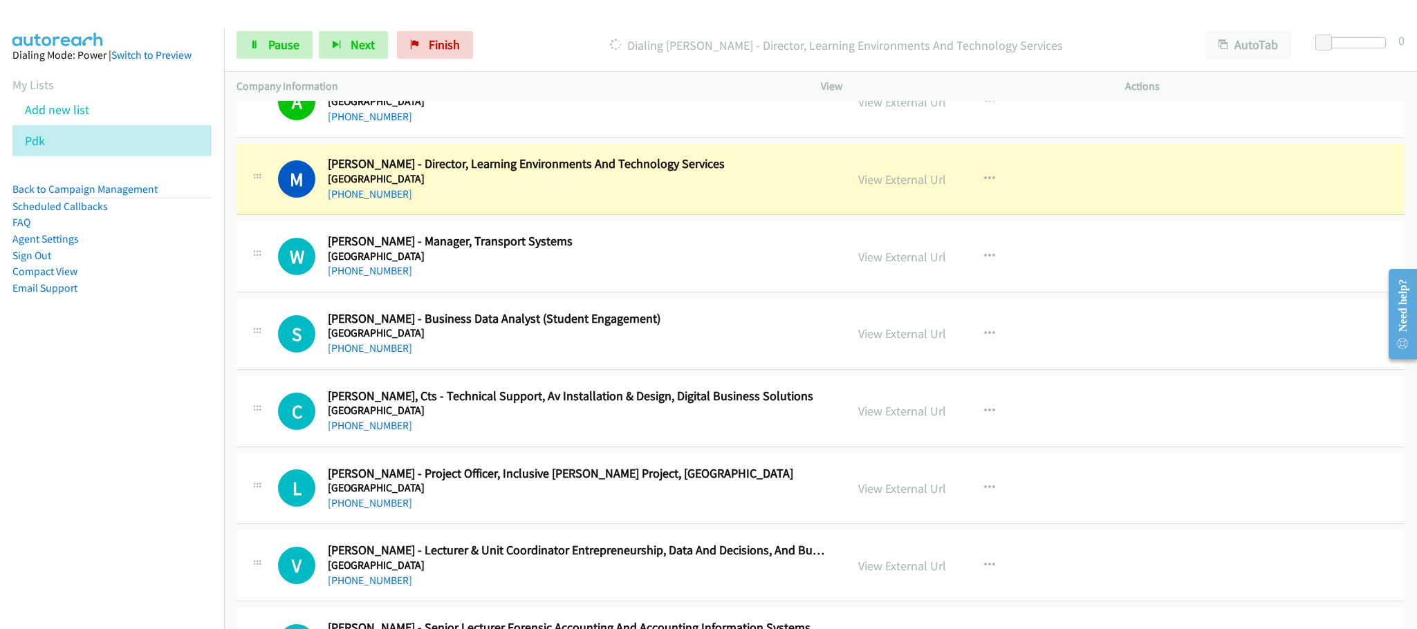
scroll to position [13693, 0]
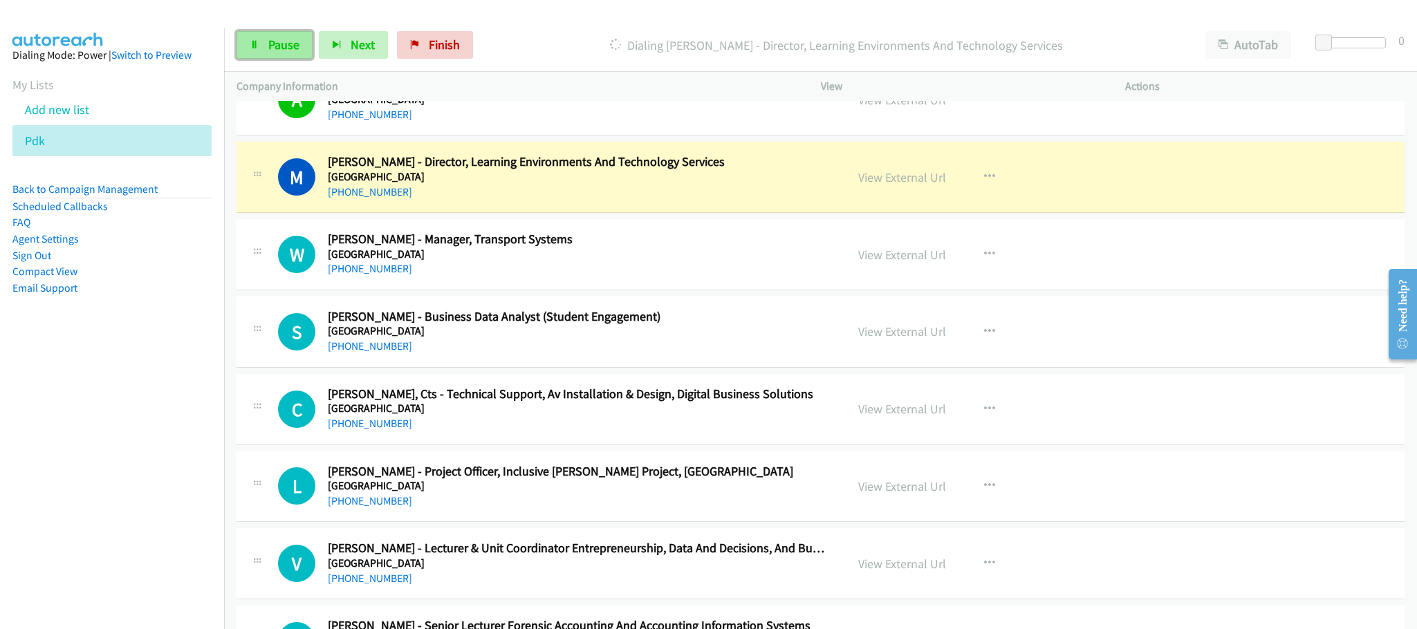
click at [285, 48] on span "Pause" at bounding box center [283, 45] width 31 height 16
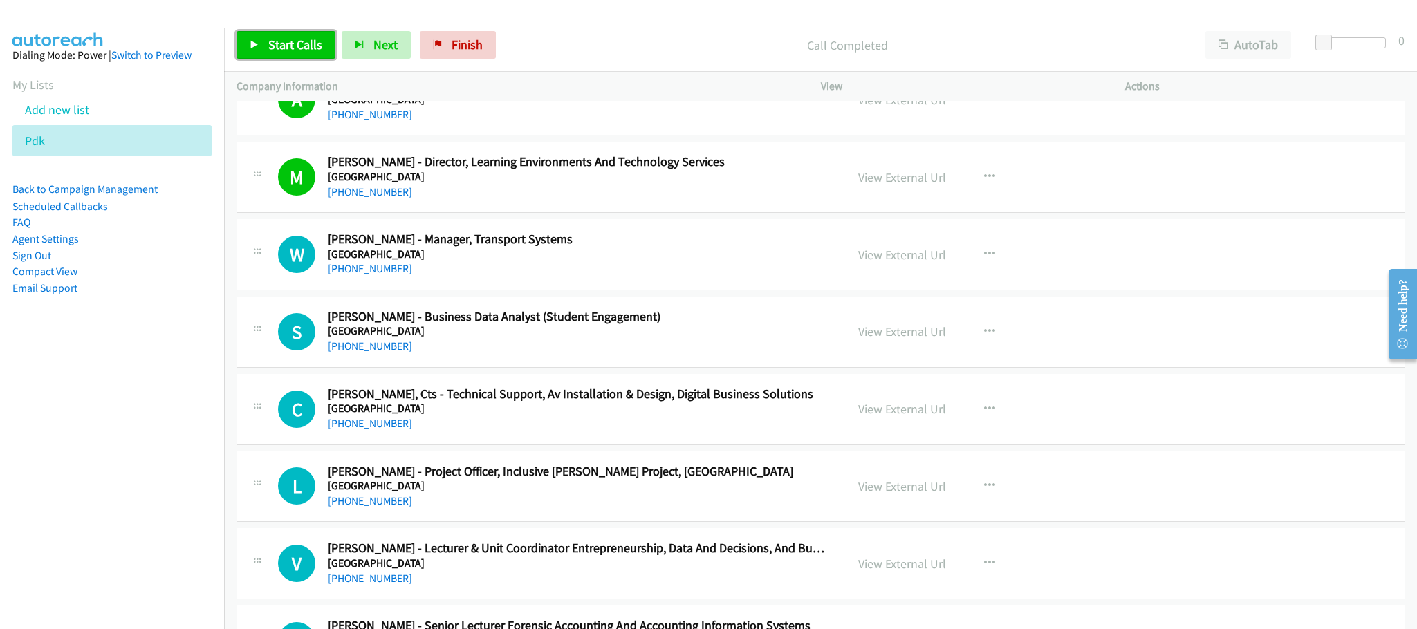
click at [306, 48] on span "Start Calls" at bounding box center [295, 45] width 54 height 16
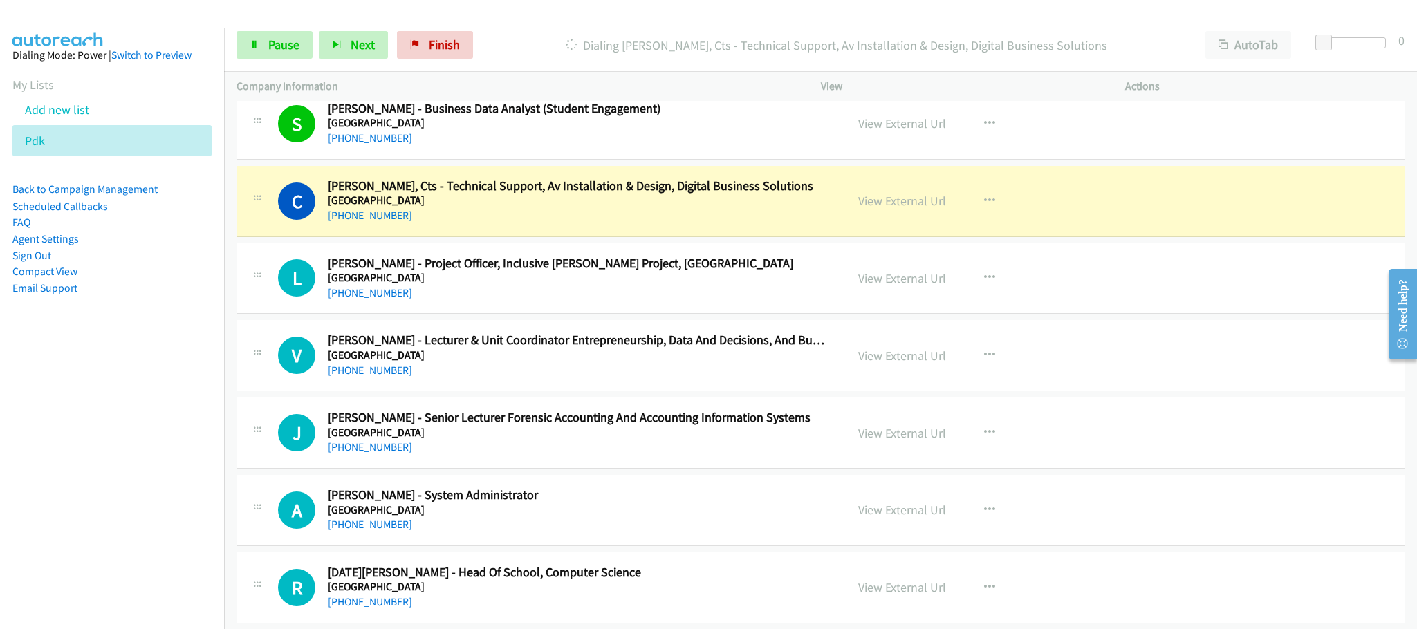
scroll to position [13901, 0]
click at [274, 61] on div "Start Calls Pause Next Finish Dialing [PERSON_NAME], Cts - Technical Support, A…" at bounding box center [820, 45] width 1193 height 53
click at [270, 44] on link "Pause" at bounding box center [275, 45] width 76 height 28
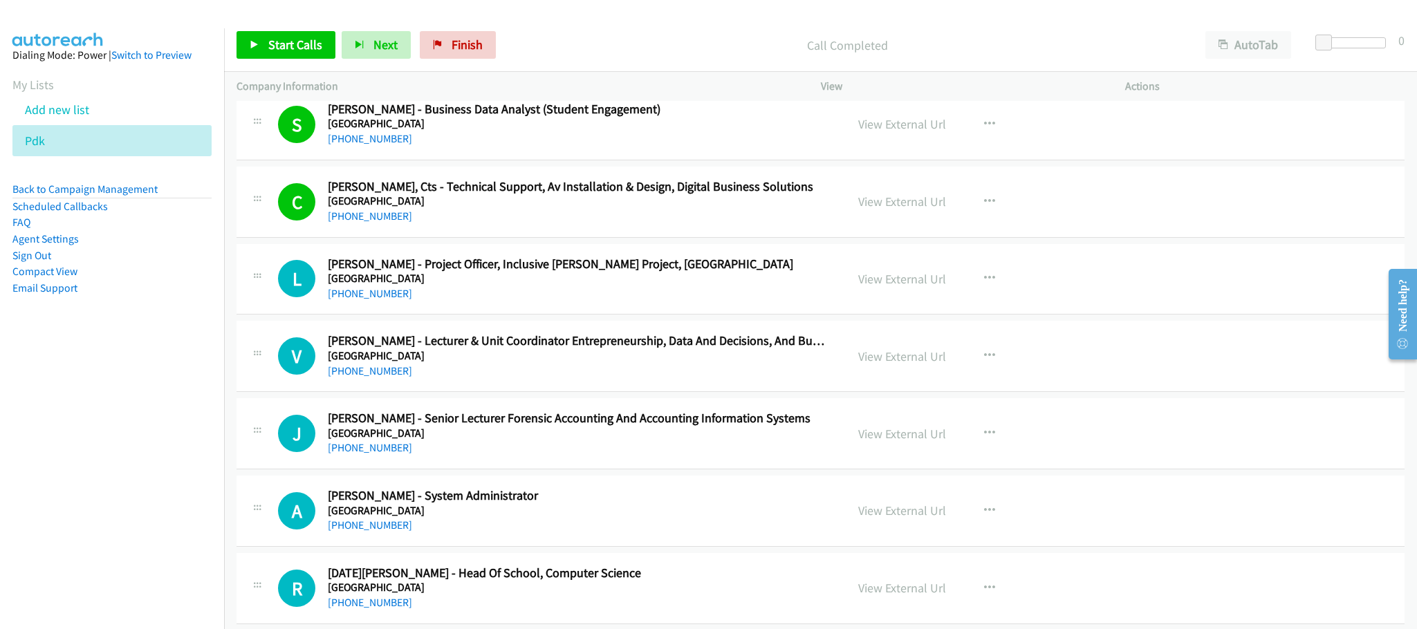
click at [633, 48] on p "Call Completed" at bounding box center [848, 45] width 666 height 19
click at [305, 48] on span "Start Calls" at bounding box center [295, 45] width 54 height 16
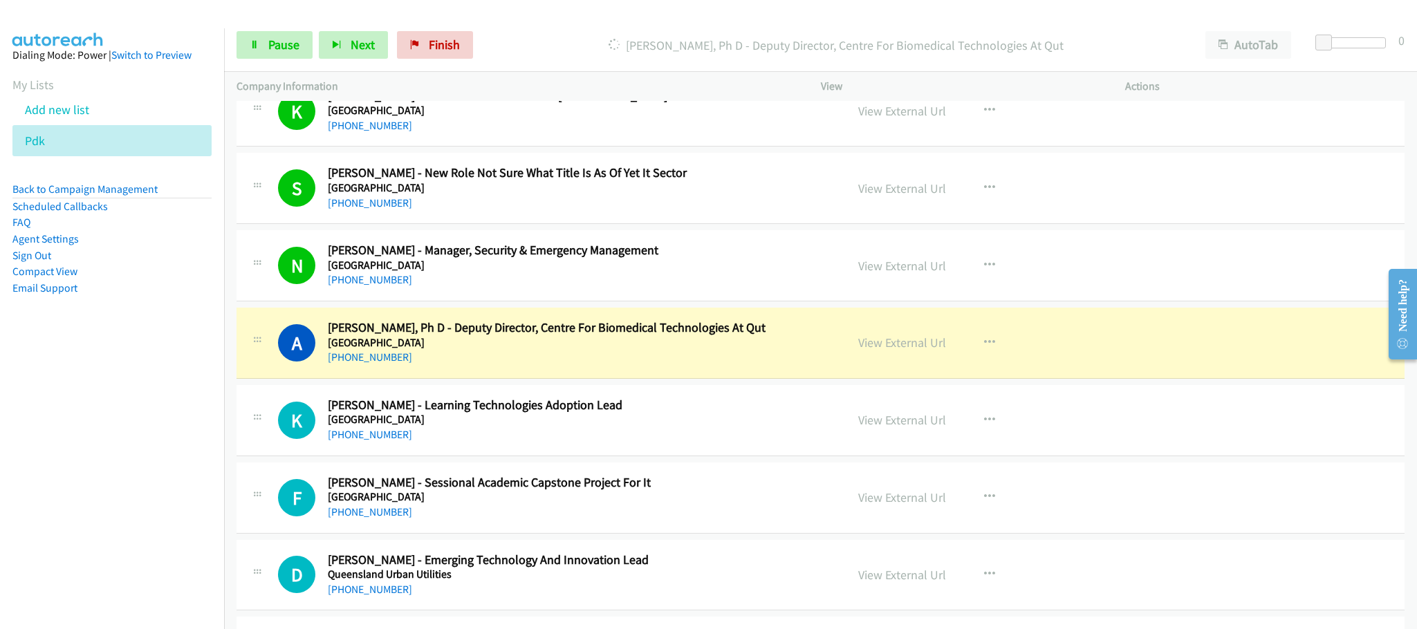
scroll to position [14523, 0]
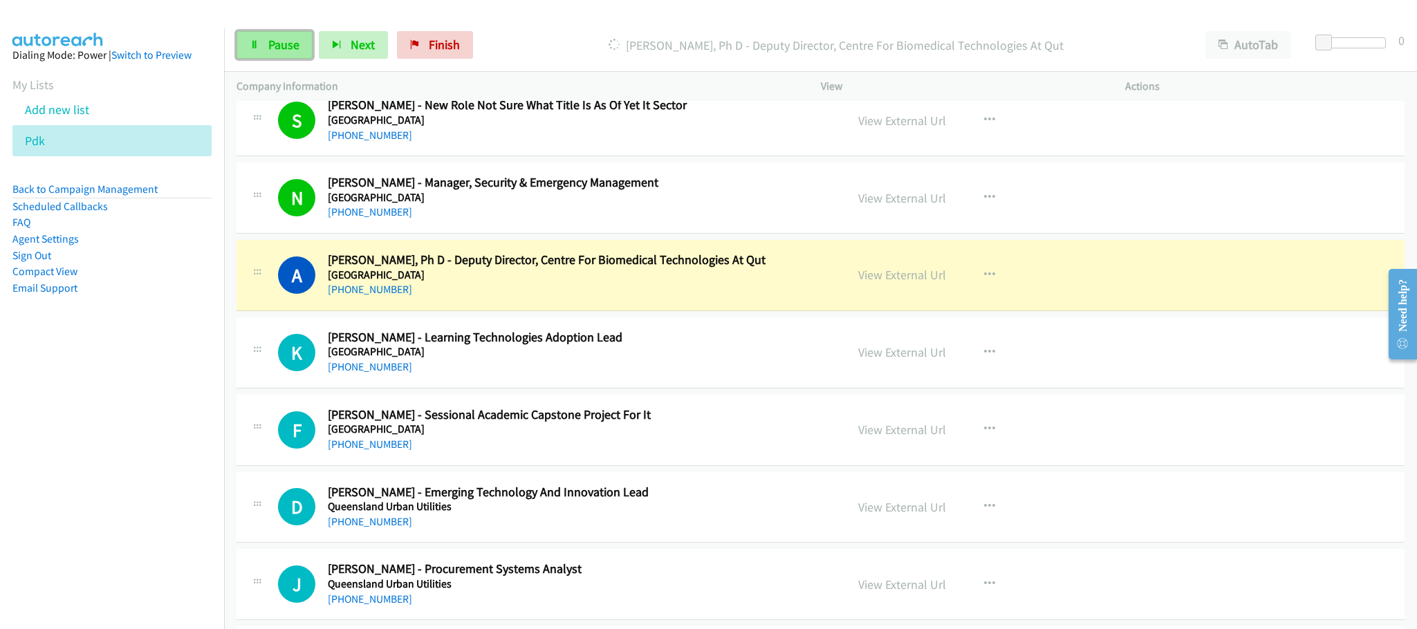
click at [263, 38] on link "Pause" at bounding box center [275, 45] width 76 height 28
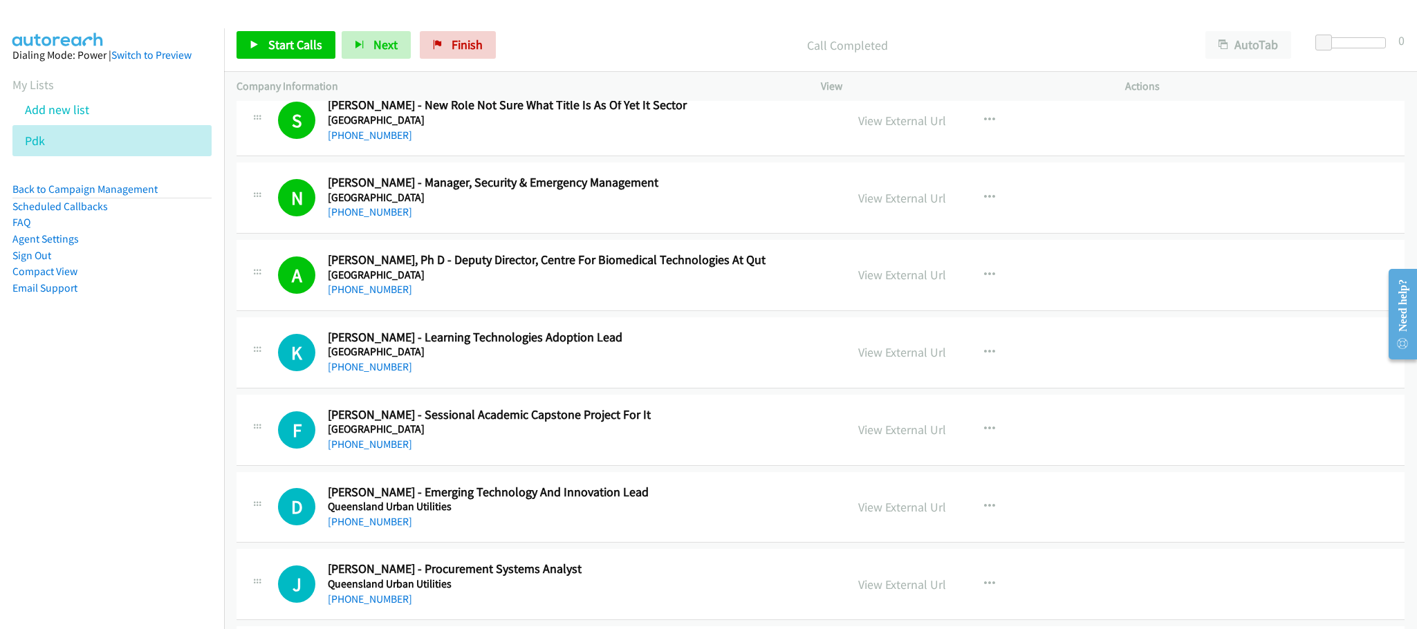
click at [288, 34] on div "Start Calls Pause Next Finish Call Completed AutoTab AutoTab 0" at bounding box center [820, 45] width 1193 height 53
click at [279, 32] on link "Start Calls" at bounding box center [286, 45] width 99 height 28
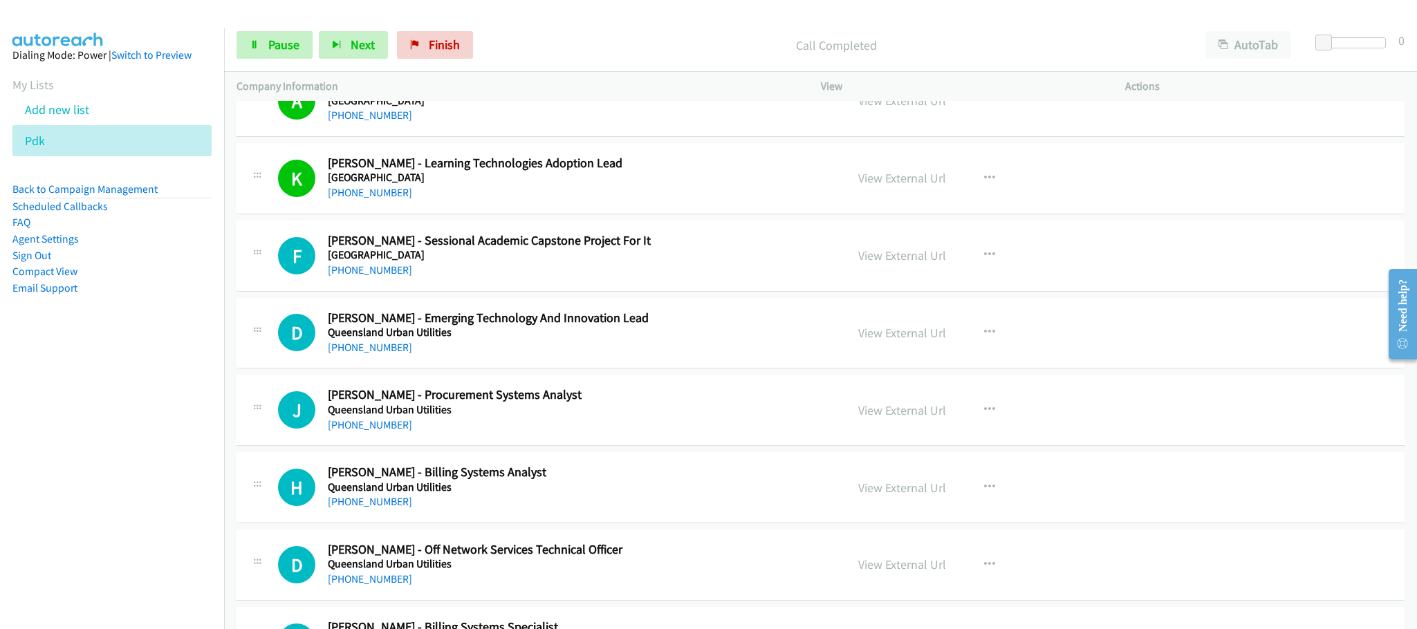
scroll to position [14731, 0]
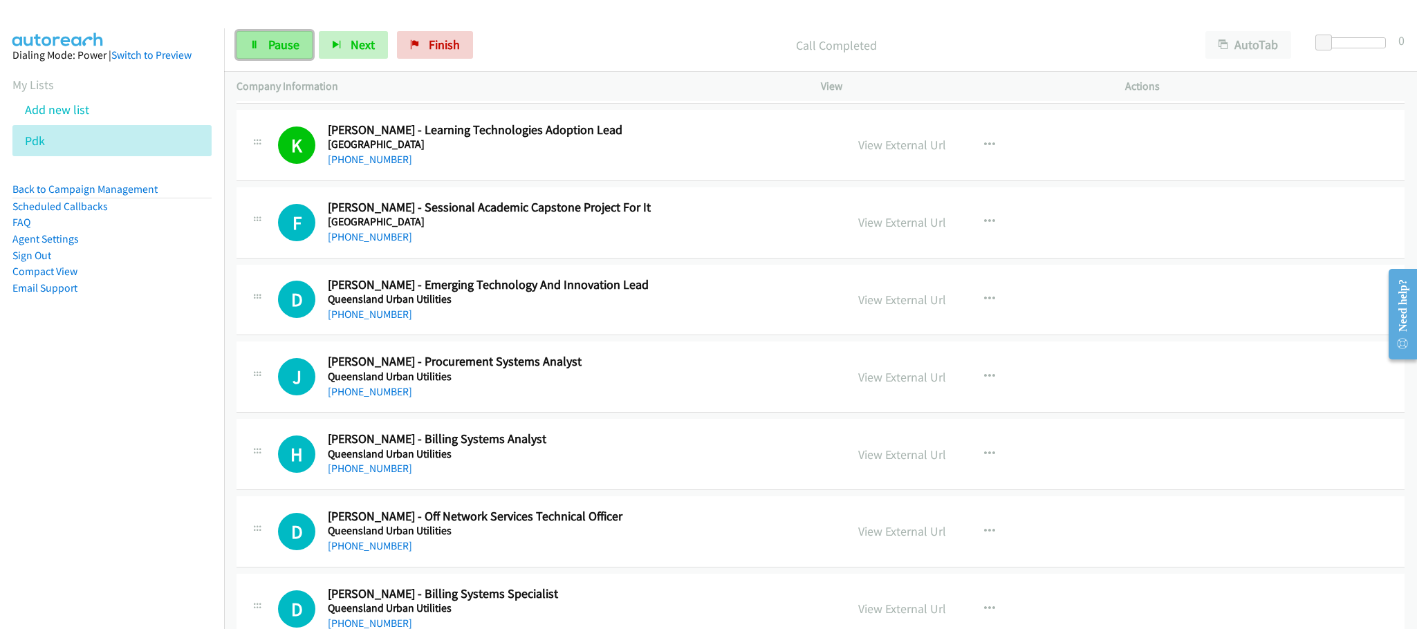
click at [289, 52] on span "Pause" at bounding box center [283, 45] width 31 height 16
click at [320, 39] on span "Start Calls" at bounding box center [295, 45] width 54 height 16
click at [297, 58] on link "Pause" at bounding box center [275, 45] width 76 height 28
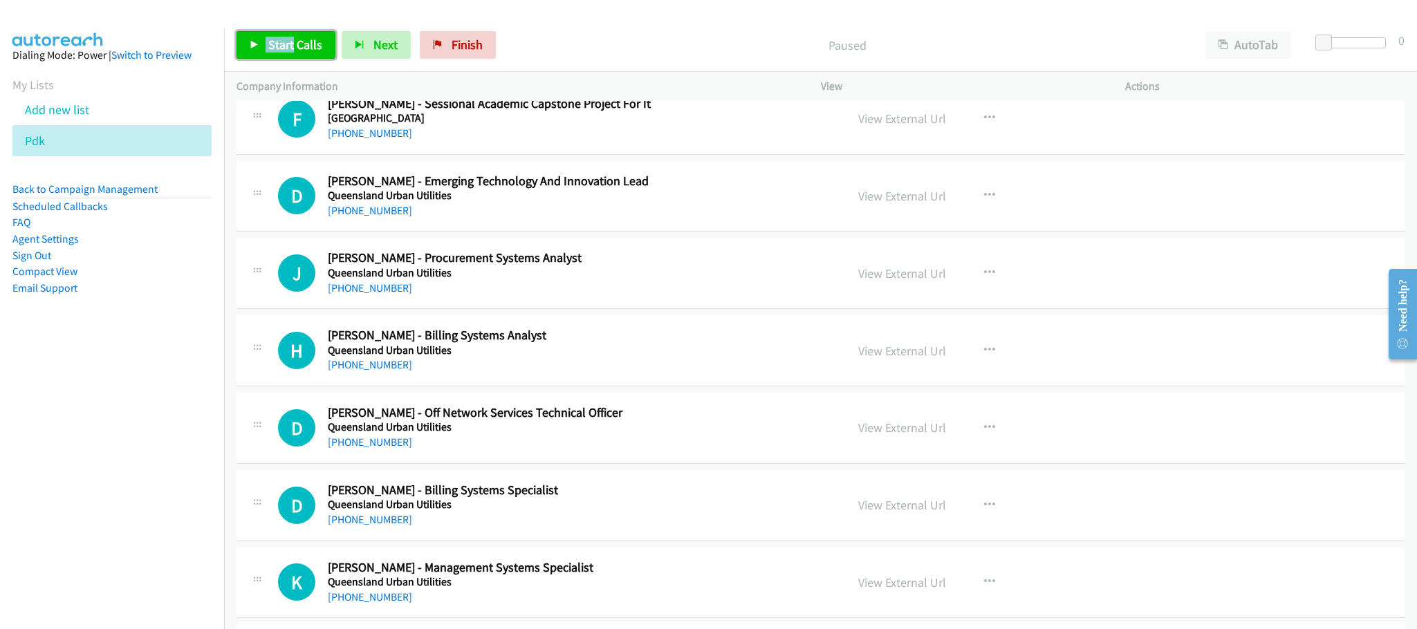
click at [293, 44] on span "Start Calls" at bounding box center [295, 45] width 54 height 16
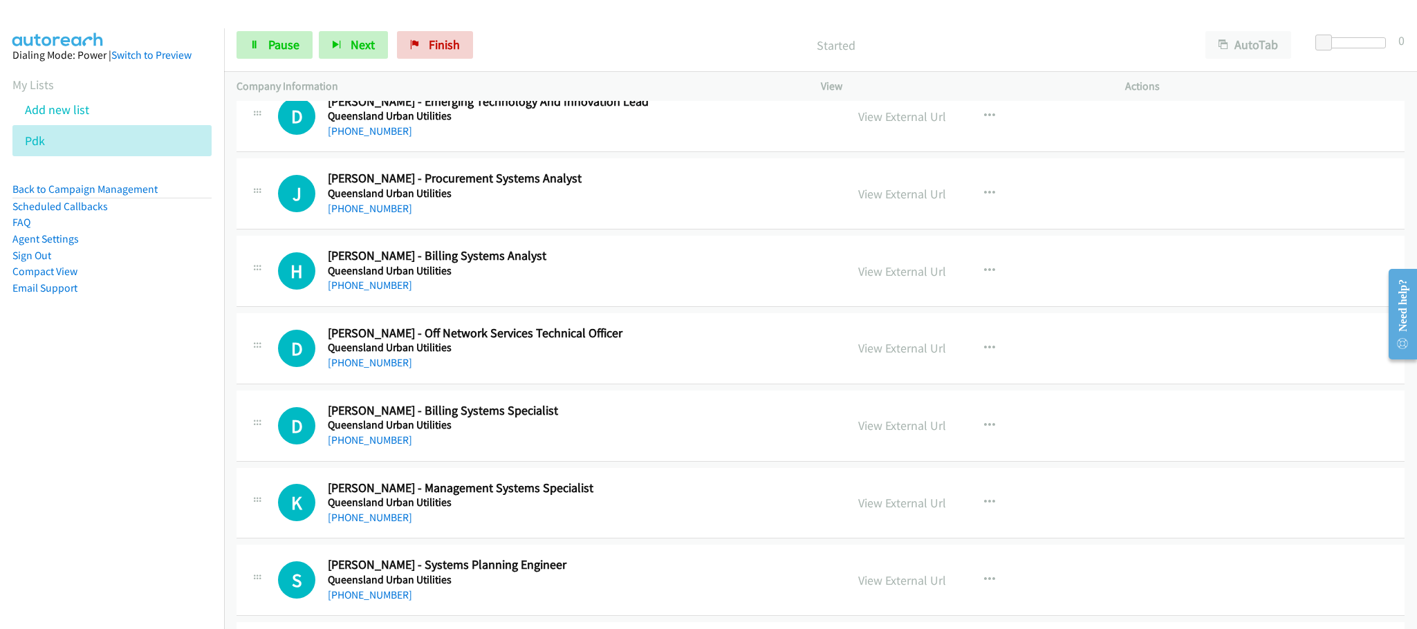
scroll to position [14938, 0]
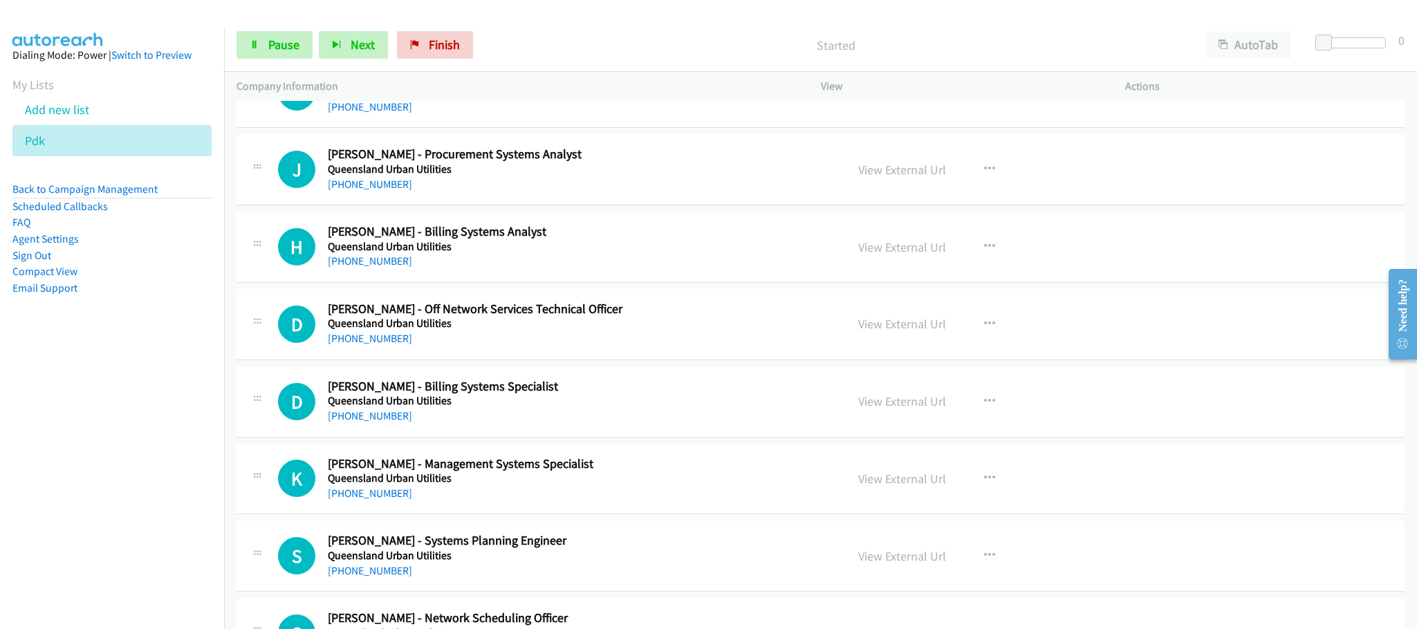
click at [760, 193] on div "[PHONE_NUMBER]" at bounding box center [577, 184] width 498 height 17
click at [1324, 283] on div "H Callback Scheduled [PERSON_NAME] - Billing Systems Analyst Queensland Urban U…" at bounding box center [821, 247] width 1168 height 71
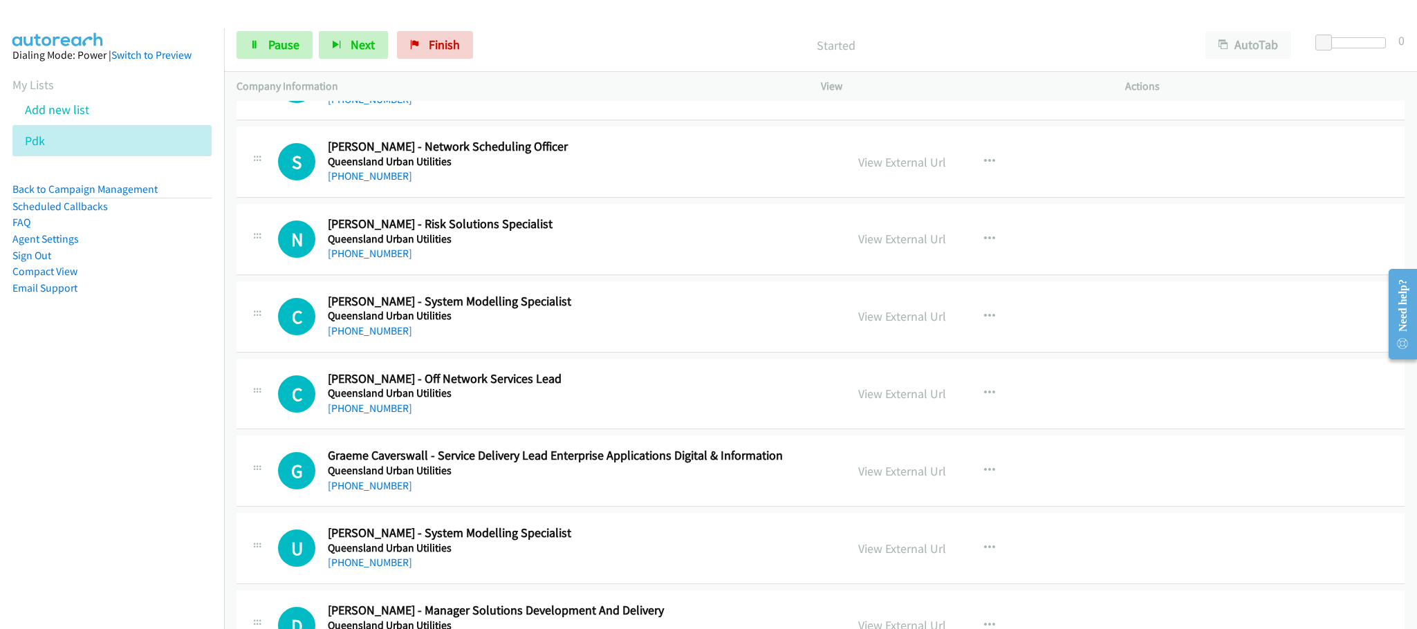
scroll to position [15145, 0]
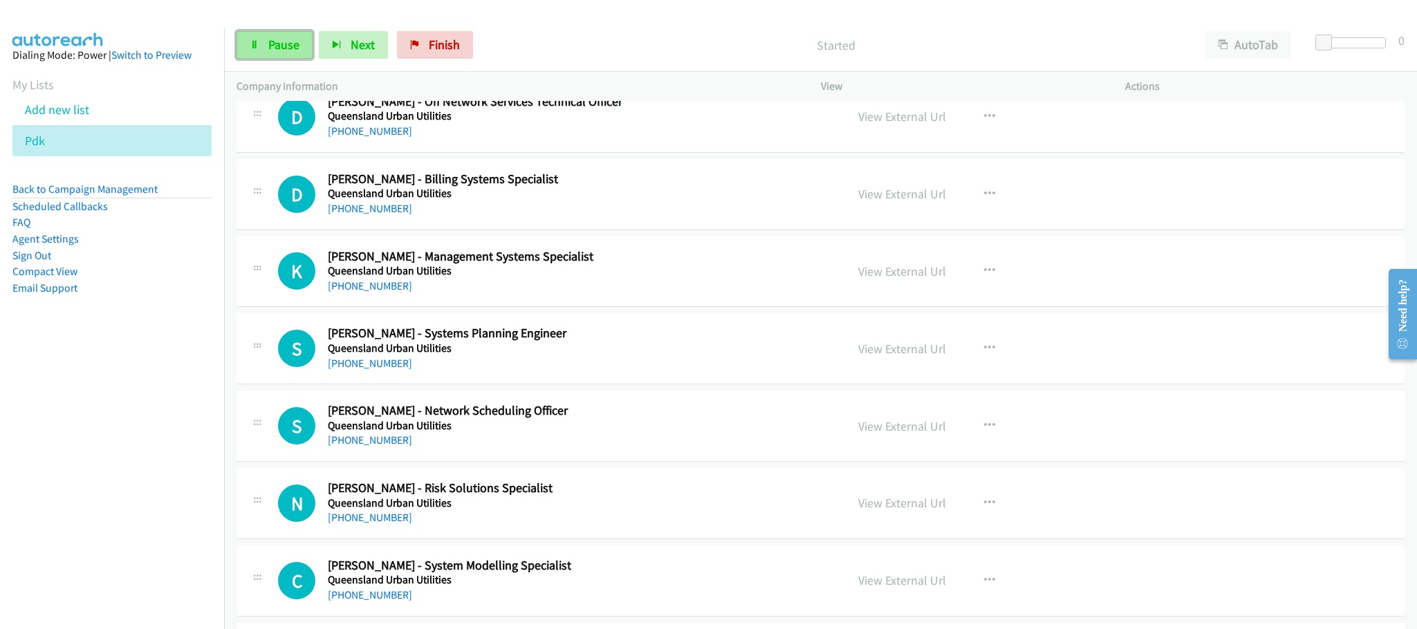
click at [279, 37] on span "Pause" at bounding box center [283, 45] width 31 height 16
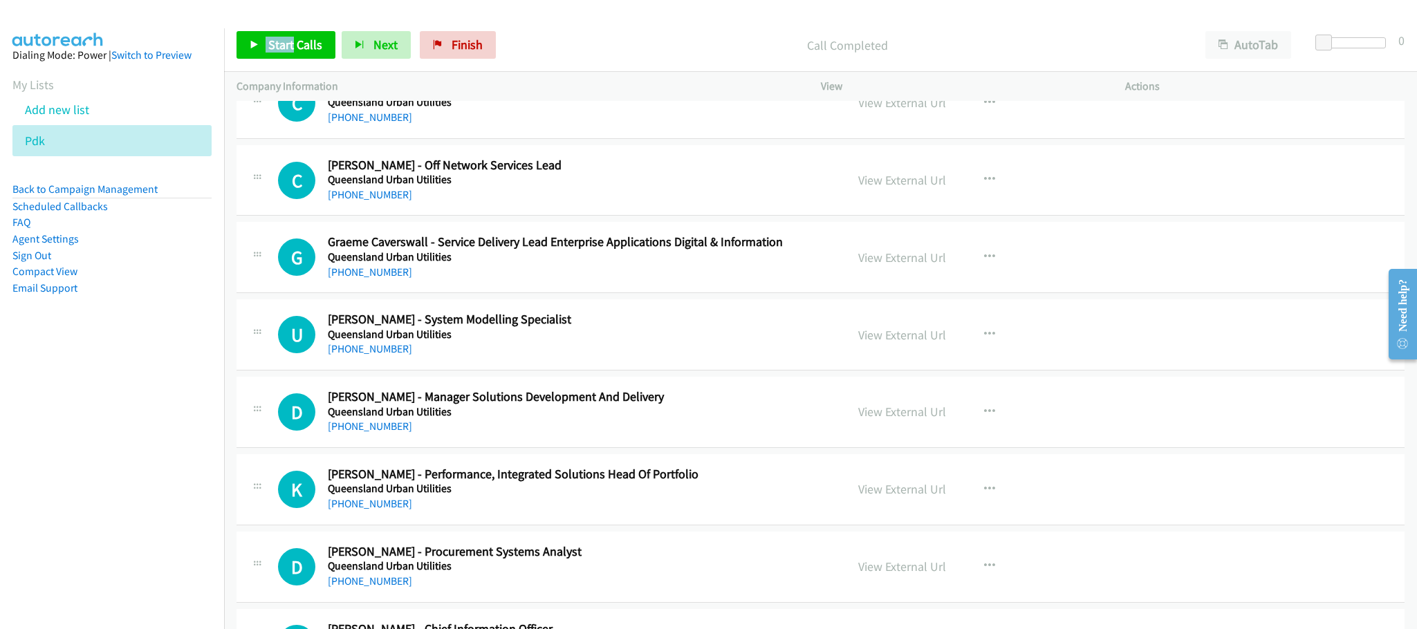
scroll to position [15768, 0]
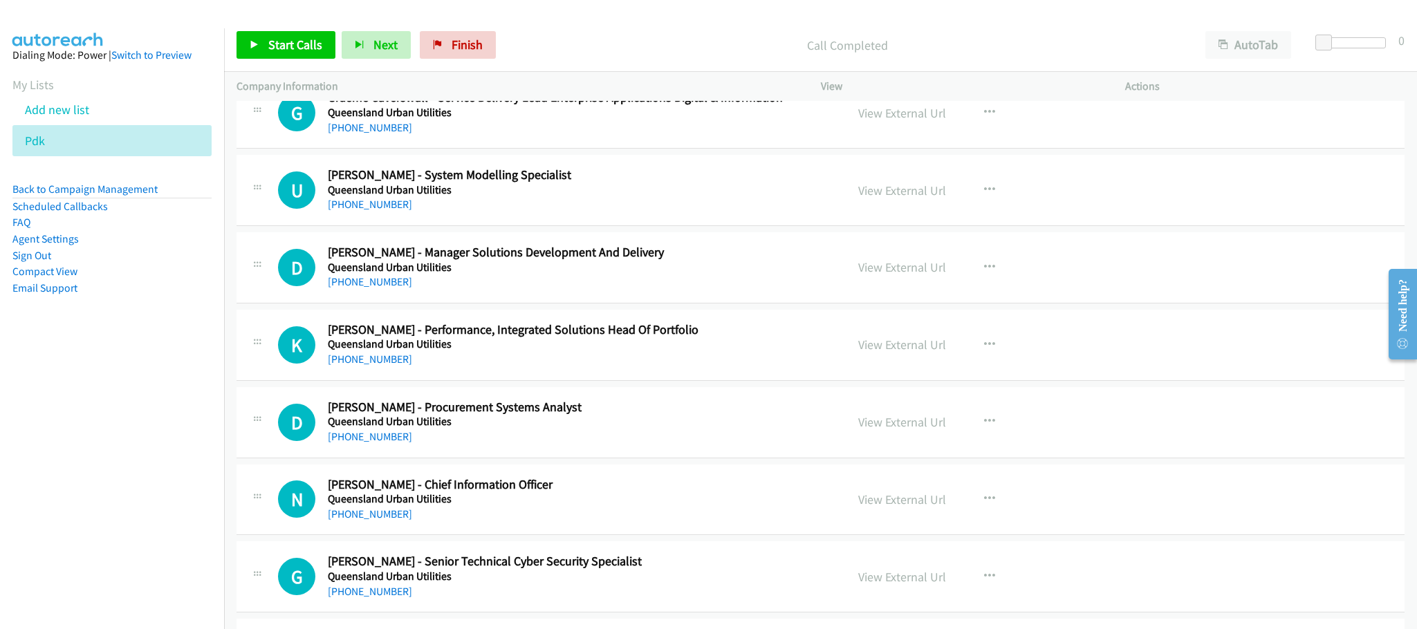
click at [131, 380] on nav "Dialing Mode: Power | Switch to Preview My Lists Add new list Pdk Back to Campa…" at bounding box center [112, 342] width 225 height 629
